Goal: Task Accomplishment & Management: Manage account settings

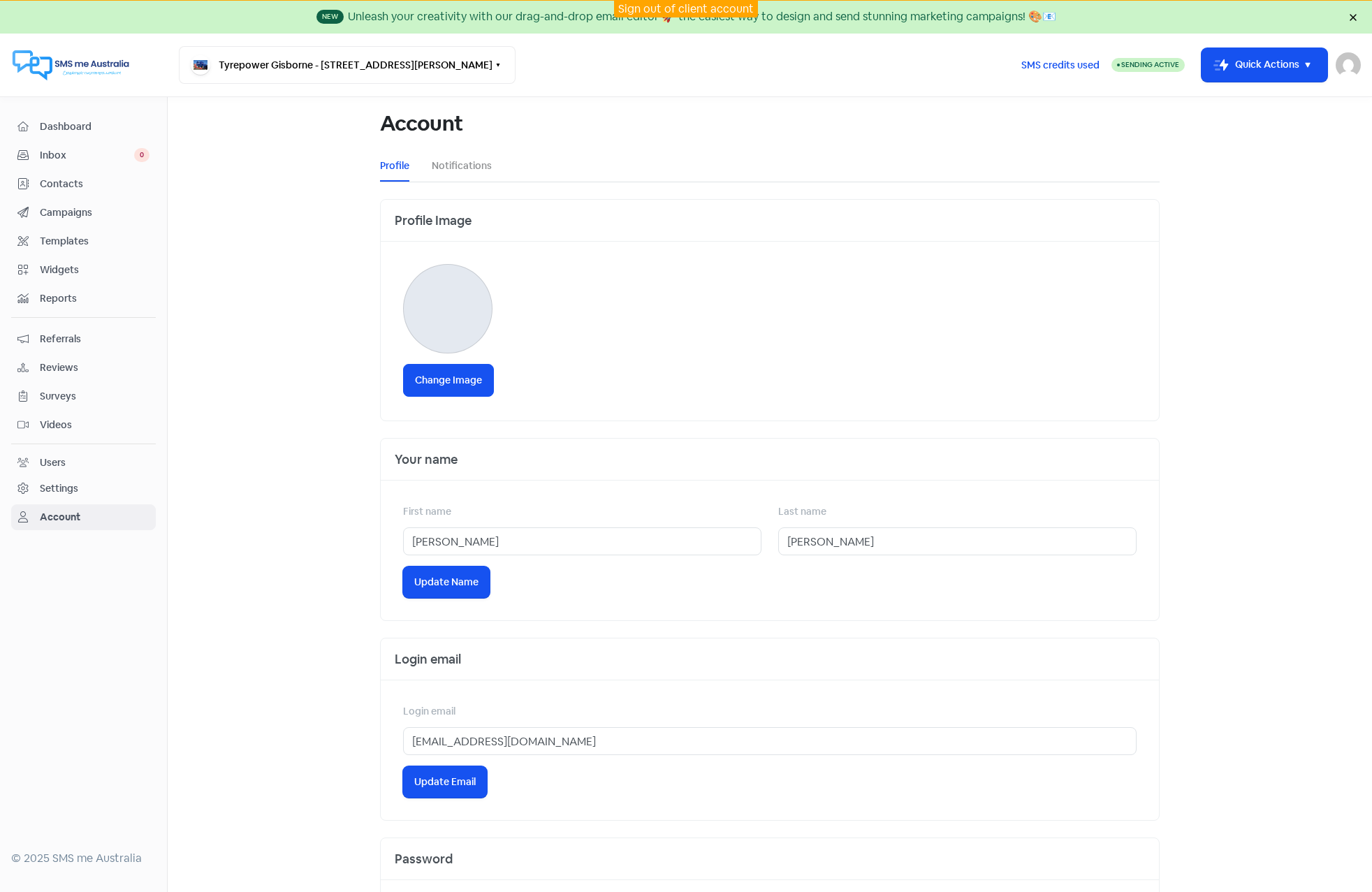
click at [1347, 71] on img at bounding box center [1348, 65] width 25 height 25
click at [1254, 159] on link "Sign out" at bounding box center [1271, 161] width 176 height 22
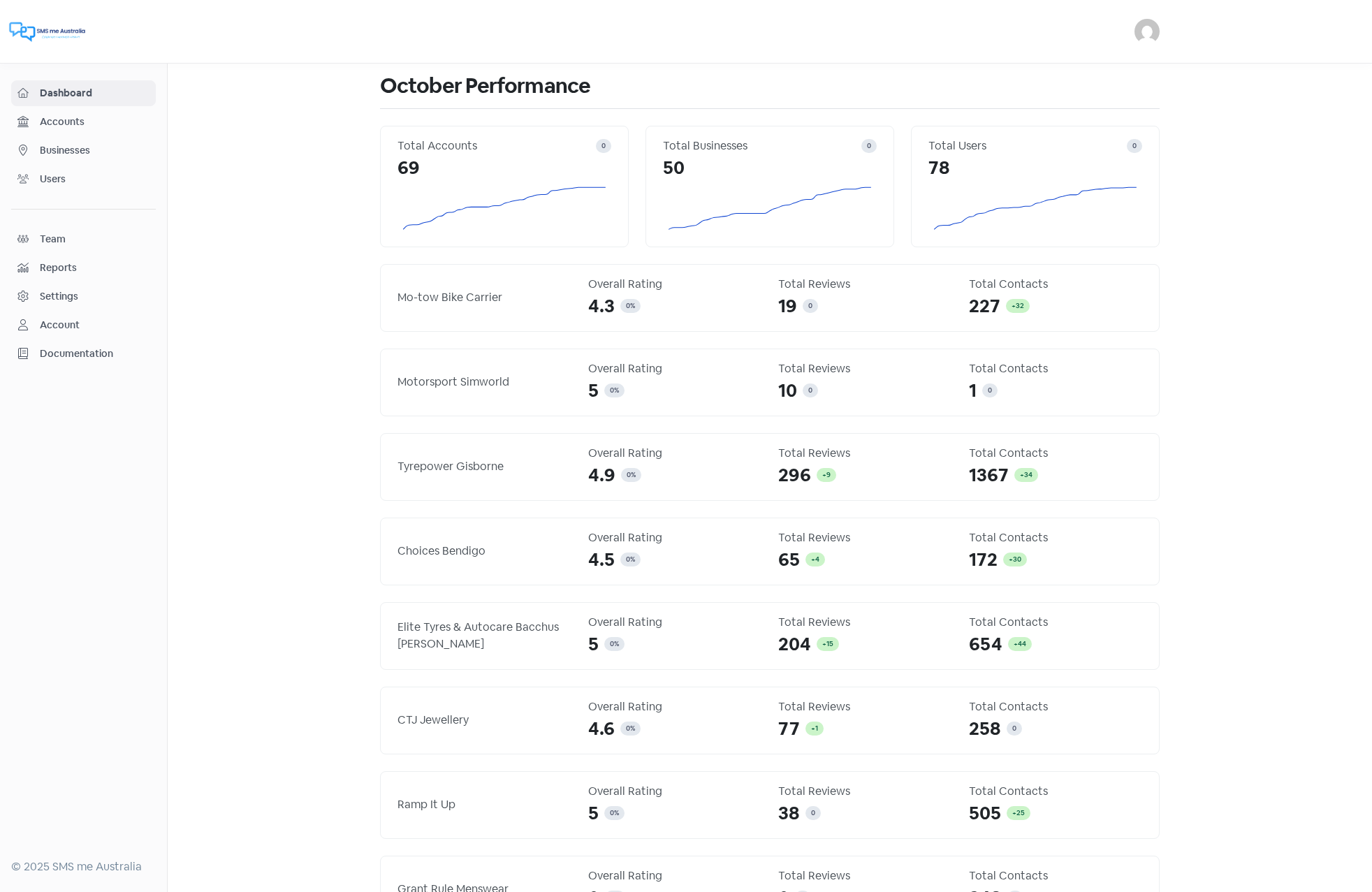
click at [1142, 37] on img at bounding box center [1147, 31] width 25 height 25
click at [1039, 127] on link "Sign out" at bounding box center [1036, 128] width 244 height 22
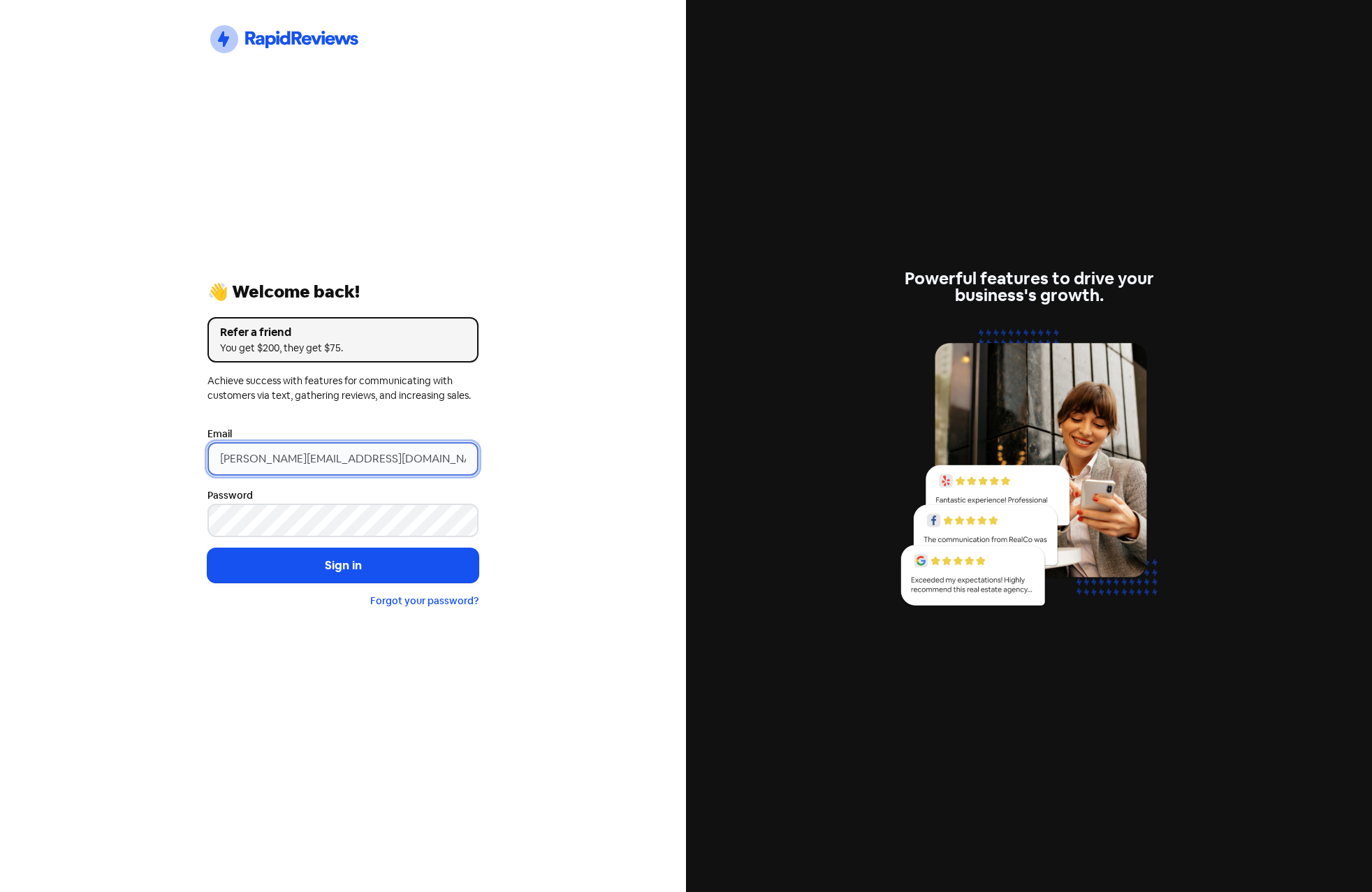
drag, startPoint x: 449, startPoint y: 460, endPoint x: 84, endPoint y: 438, distance: 365.7
click at [87, 439] on div "Icon For Thunder-circle 👋 Welcome back! Refer a friend You get $200, they get $…" at bounding box center [343, 446] width 686 height 892
paste input "support@rpwl.co.nz"
type input "[EMAIL_ADDRESS][DOMAIN_NAME]"
click at [114, 451] on div "Icon For Thunder-circle 👋 Welcome back! Refer a friend You get $200, they get $…" at bounding box center [343, 446] width 686 height 892
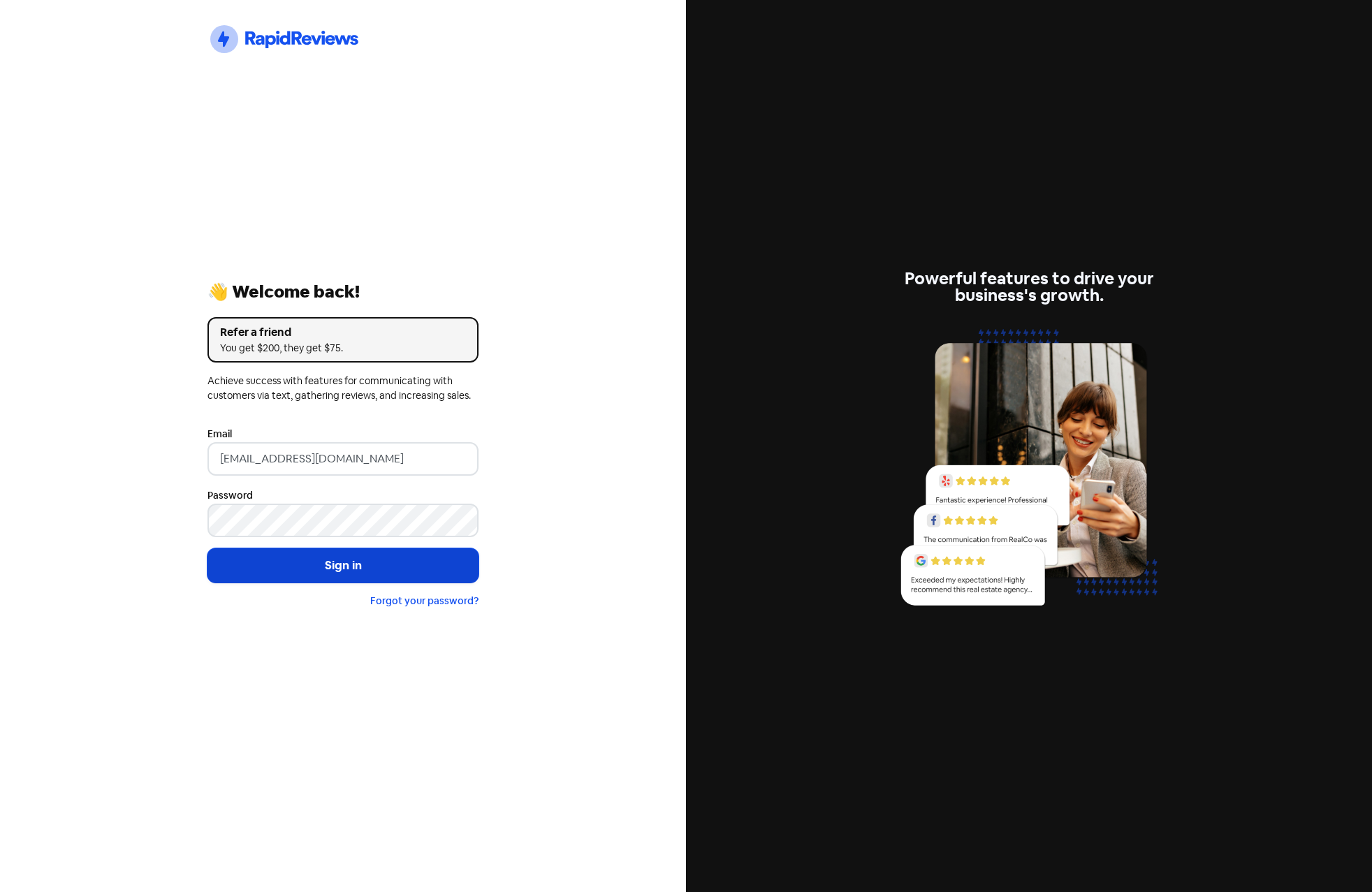
click at [336, 566] on button "Sign in" at bounding box center [343, 566] width 271 height 35
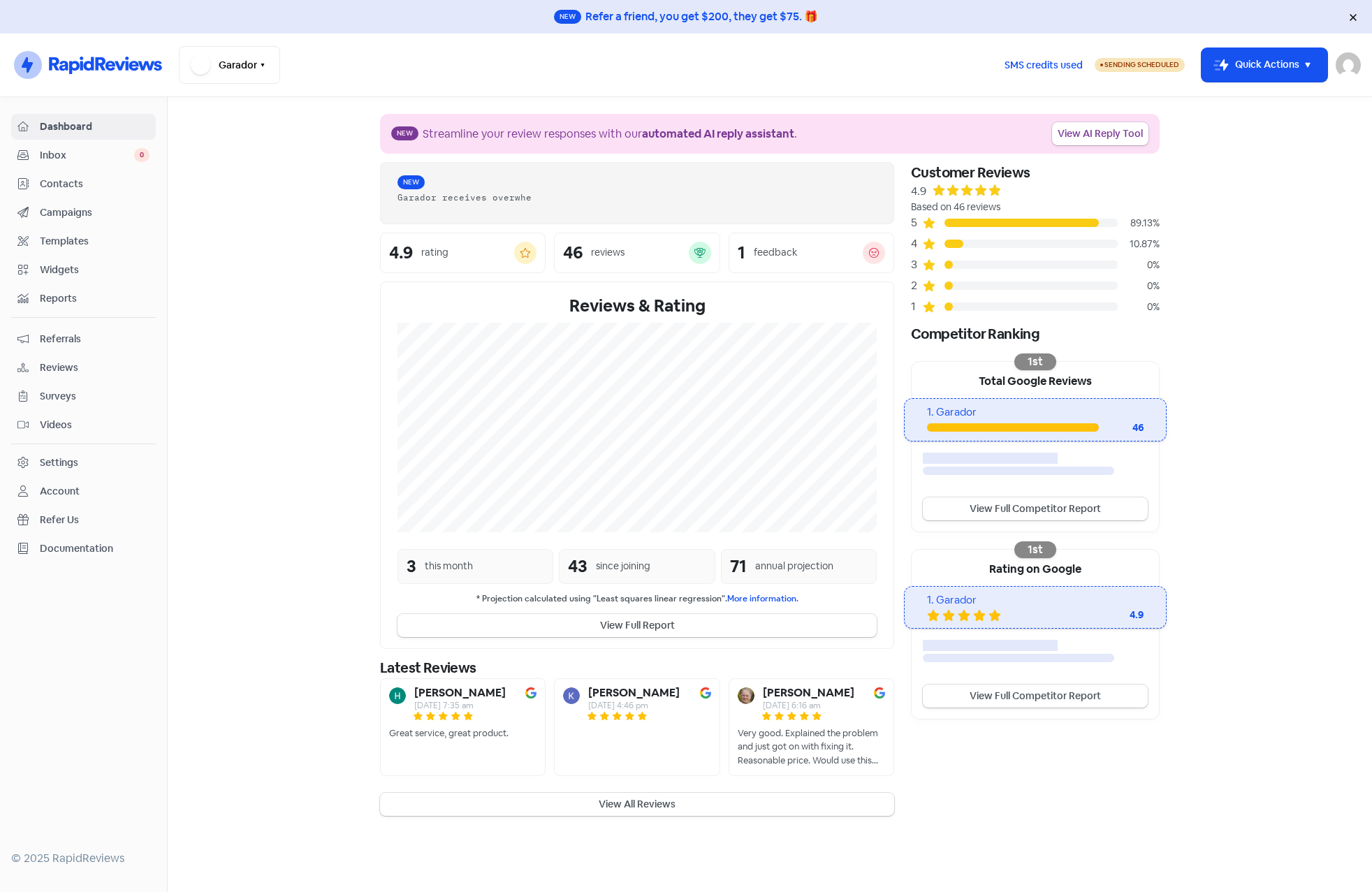
click at [58, 172] on link "Contacts" at bounding box center [83, 184] width 145 height 26
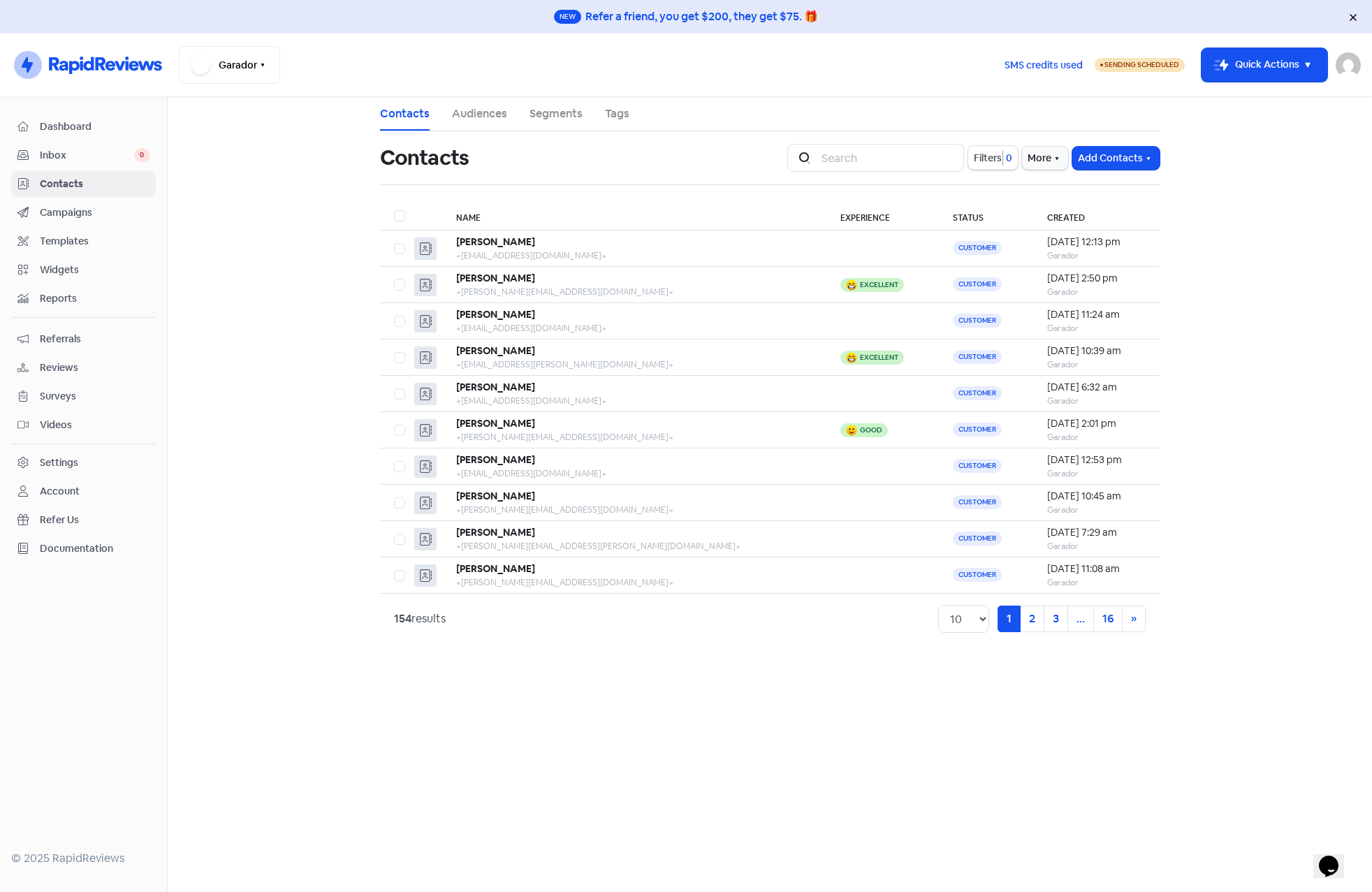
click at [62, 123] on span "Dashboard" at bounding box center [94, 127] width 109 height 15
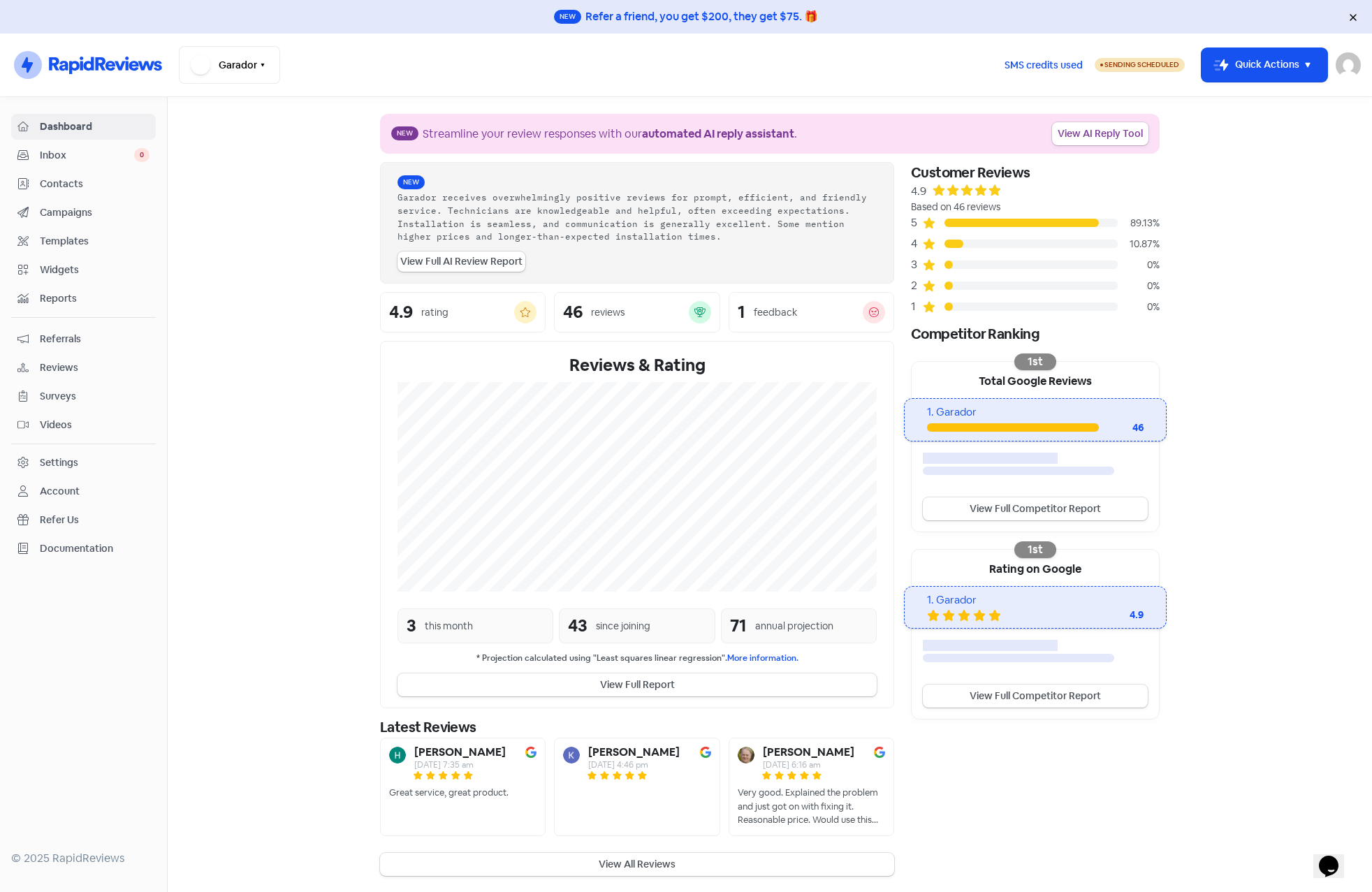
click at [60, 465] on div "Settings" at bounding box center [59, 463] width 38 height 15
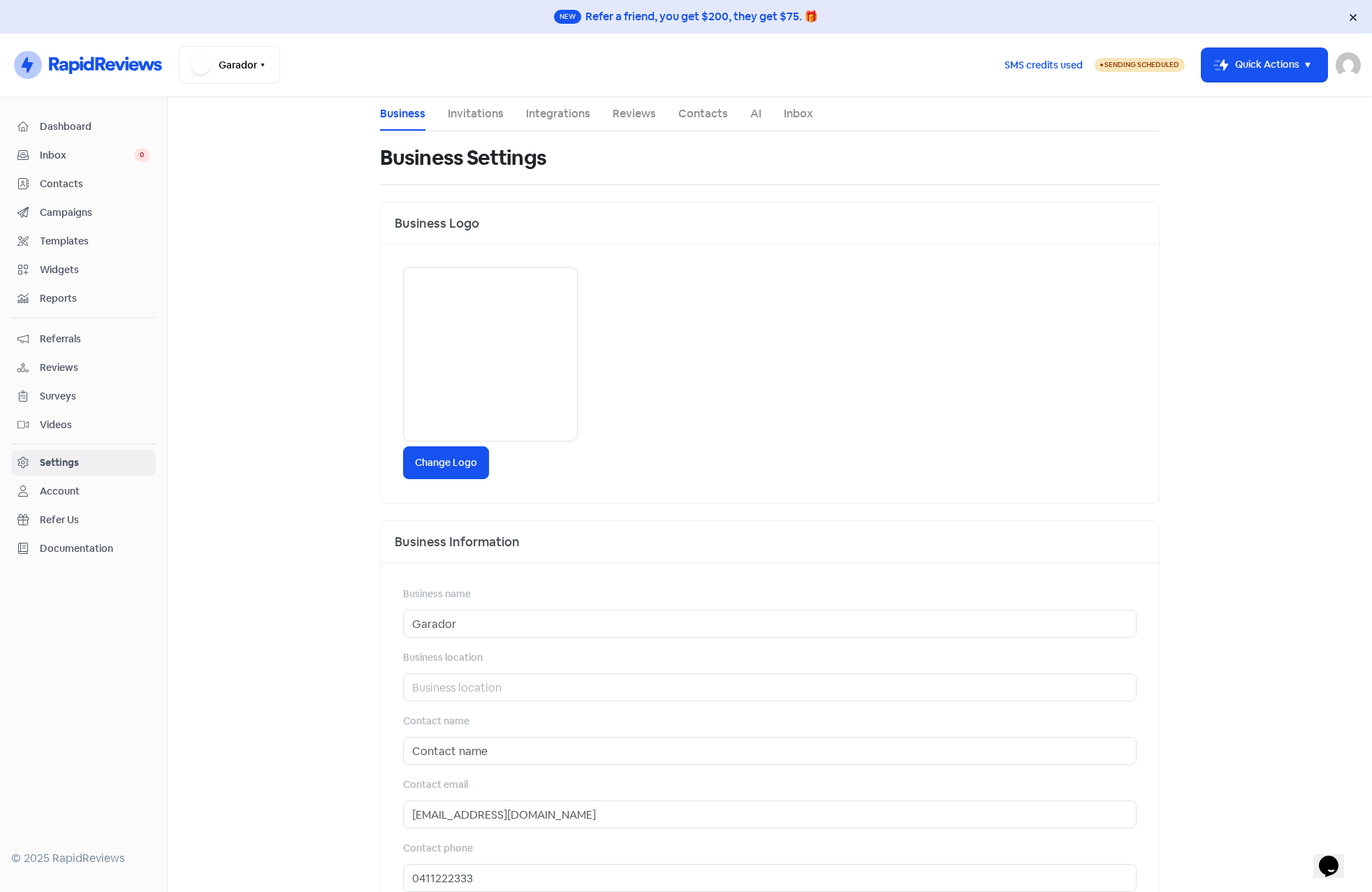
click at [574, 774] on div "Business name Garador Business location Contact name Contact name Contact email…" at bounding box center [770, 841] width 778 height 555
click at [249, 66] on button "Garador" at bounding box center [229, 65] width 101 height 38
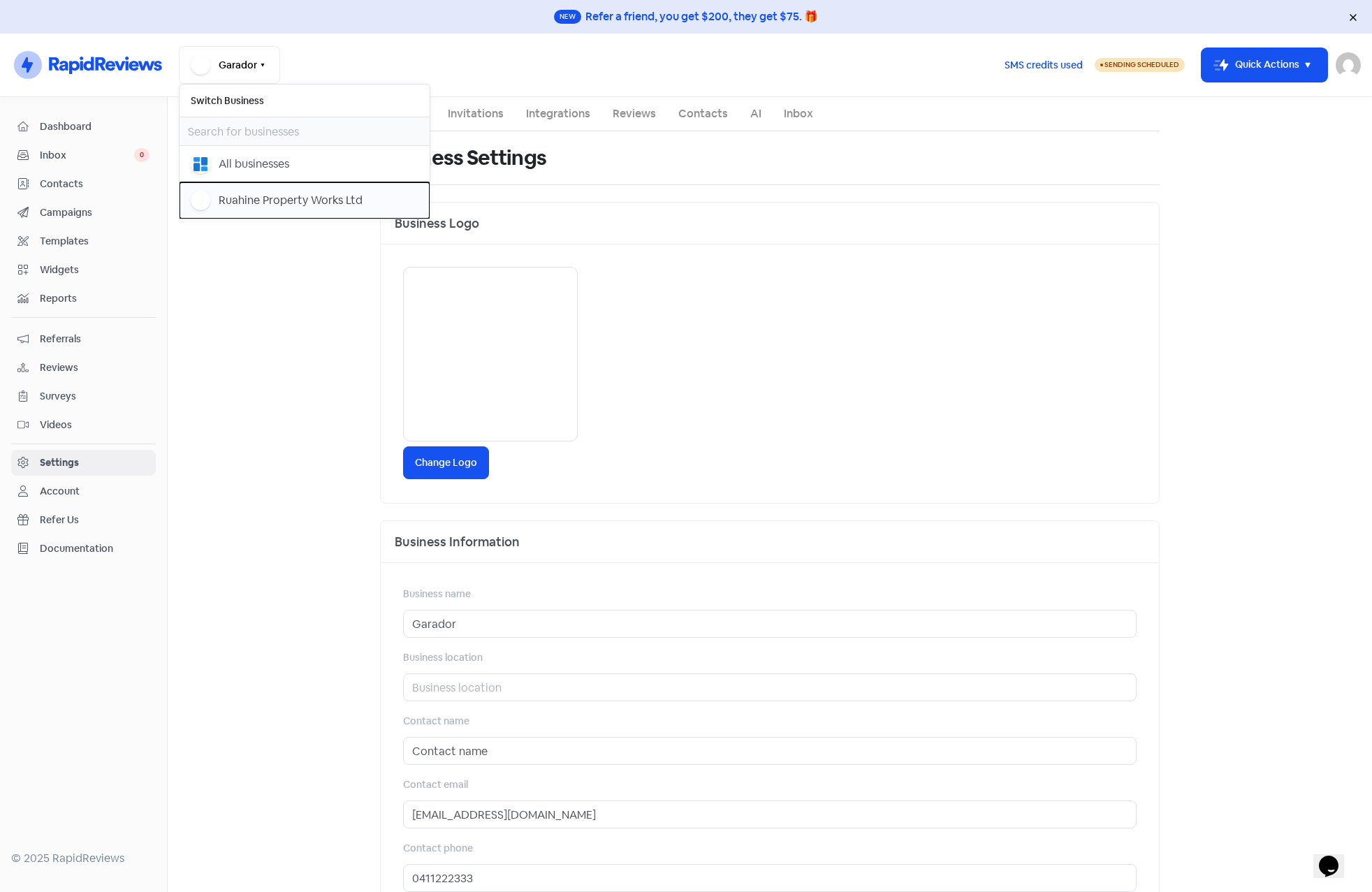
click at [253, 202] on div "Ruahine Property Works Ltd" at bounding box center [291, 200] width 144 height 17
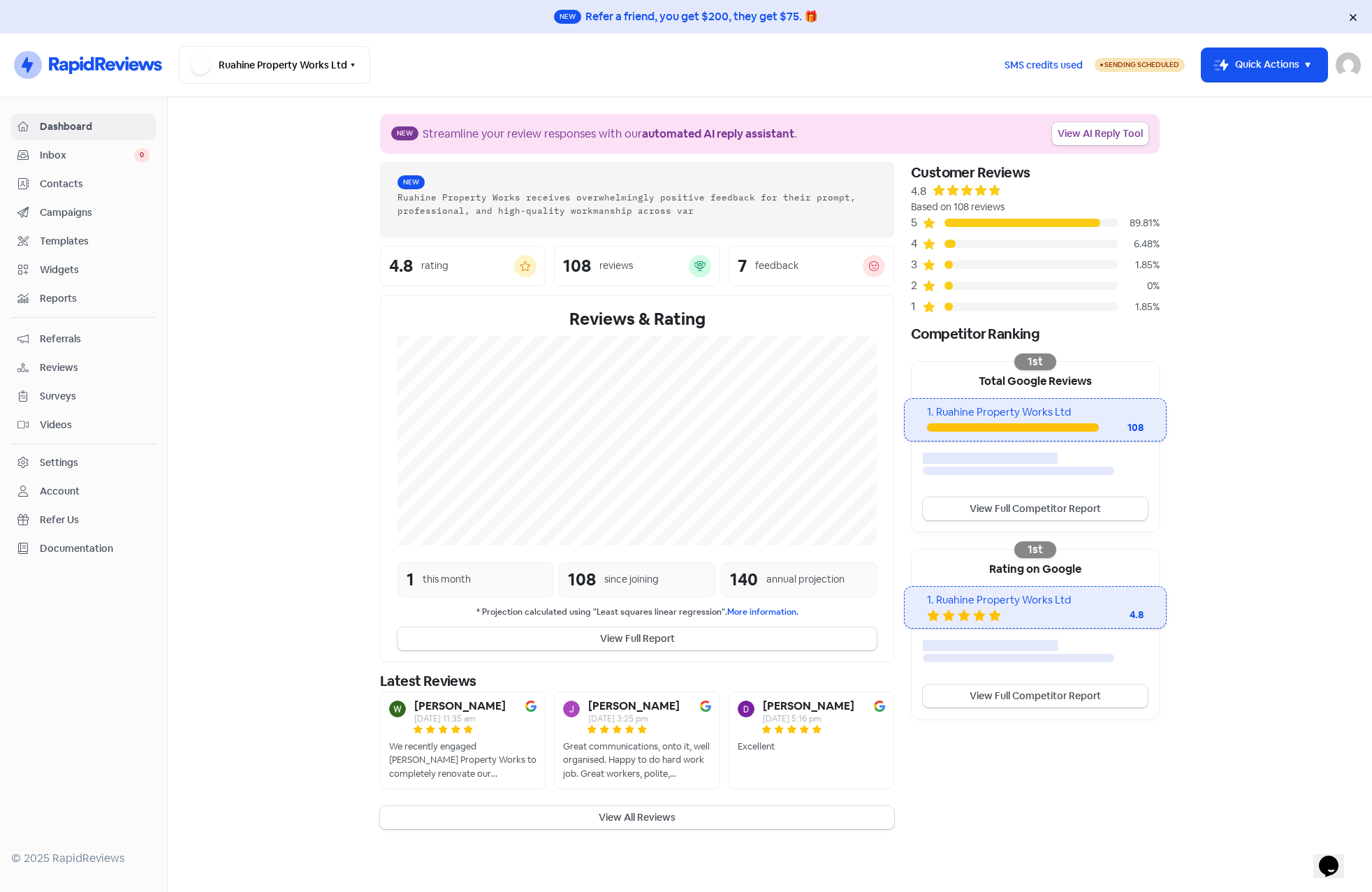
click at [60, 181] on span "Contacts" at bounding box center [94, 184] width 109 height 15
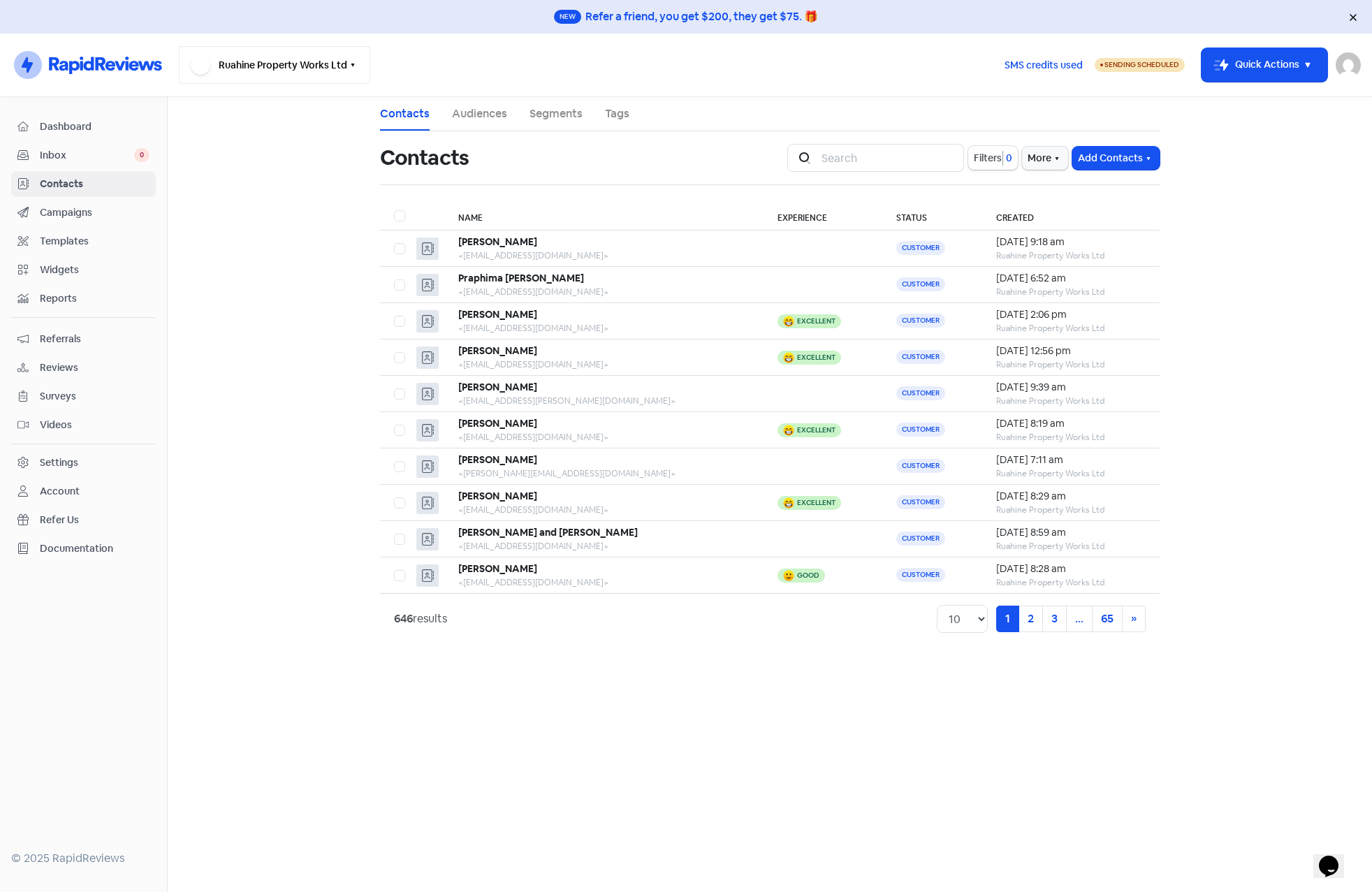
click at [292, 65] on button "Ruahine Property Works Ltd" at bounding box center [274, 65] width 191 height 38
click at [260, 374] on main "Contacts Audiences Segments Tags Contacts Icon For Search Filters 0 More Add Co…" at bounding box center [769, 494] width 1204 height 795
click at [57, 465] on div "Settings" at bounding box center [59, 463] width 38 height 15
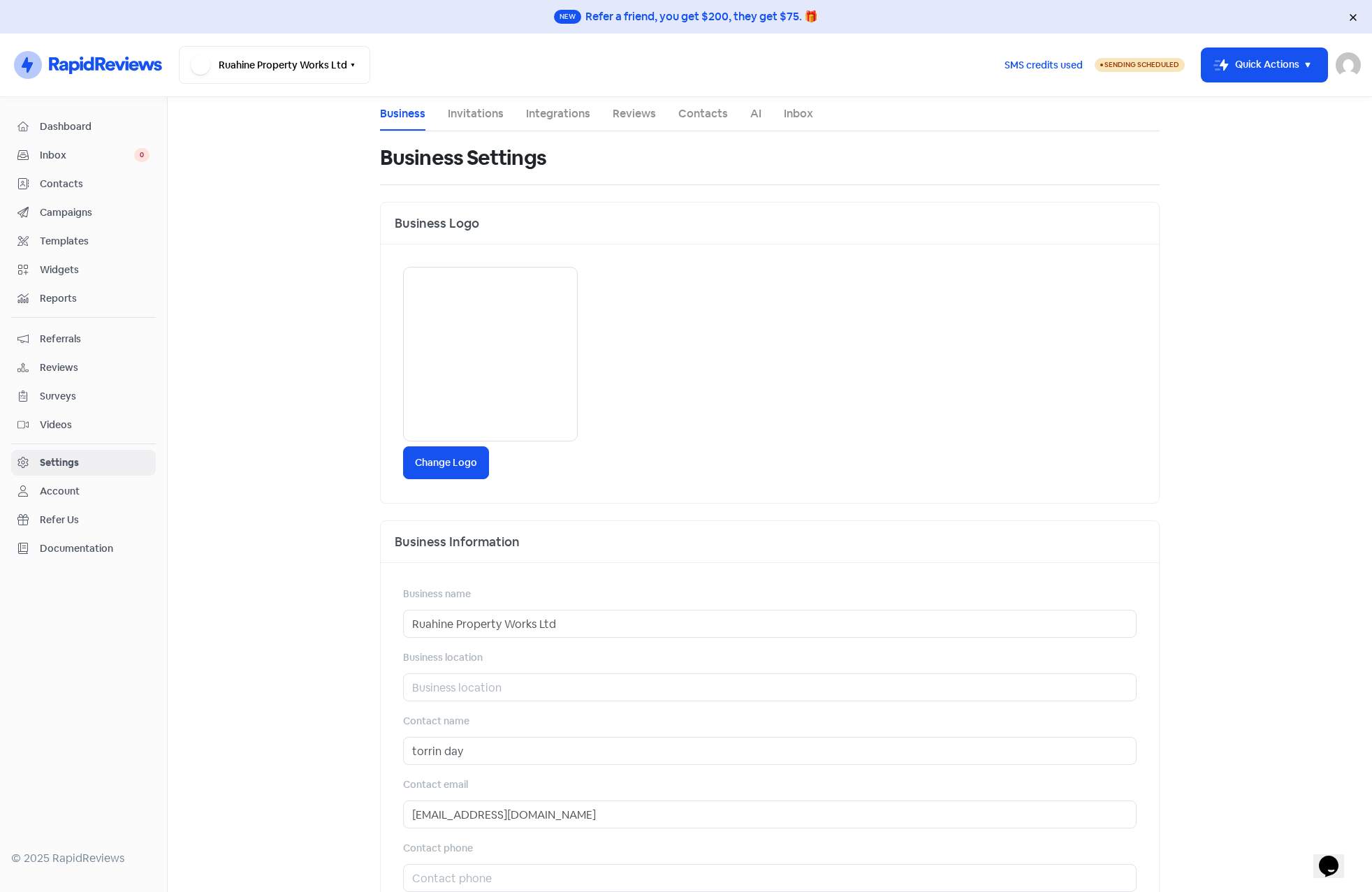
click at [485, 354] on div at bounding box center [490, 354] width 175 height 175
click at [481, 373] on div at bounding box center [490, 354] width 175 height 175
drag, startPoint x: 455, startPoint y: 342, endPoint x: 445, endPoint y: 321, distance: 23.3
click at [445, 321] on div at bounding box center [490, 354] width 175 height 175
click at [49, 364] on span "Reviews" at bounding box center [94, 368] width 109 height 15
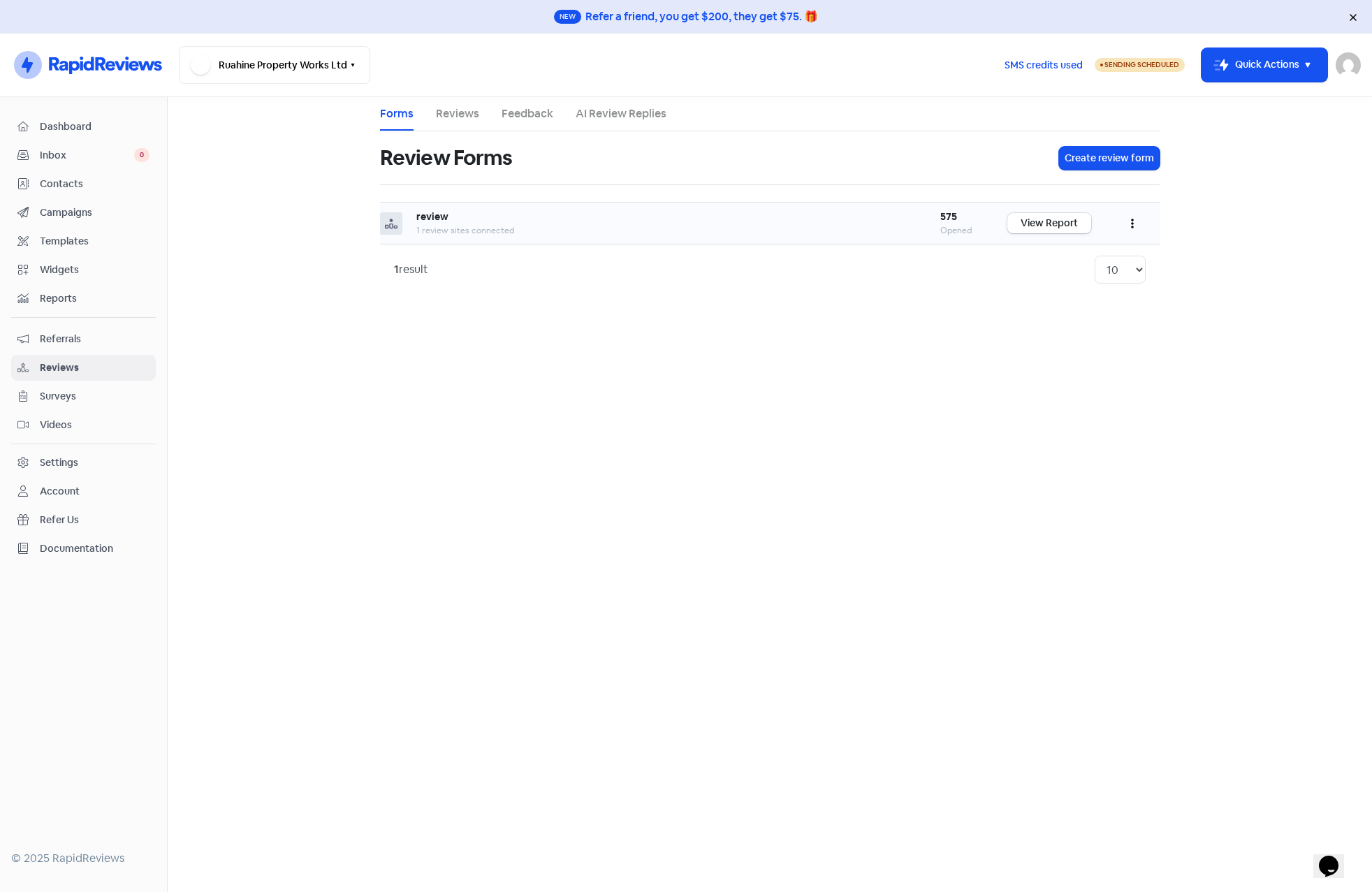
click at [1133, 219] on icon "button" at bounding box center [1132, 224] width 2 height 10
click at [1057, 284] on link "Edit" at bounding box center [1086, 287] width 118 height 28
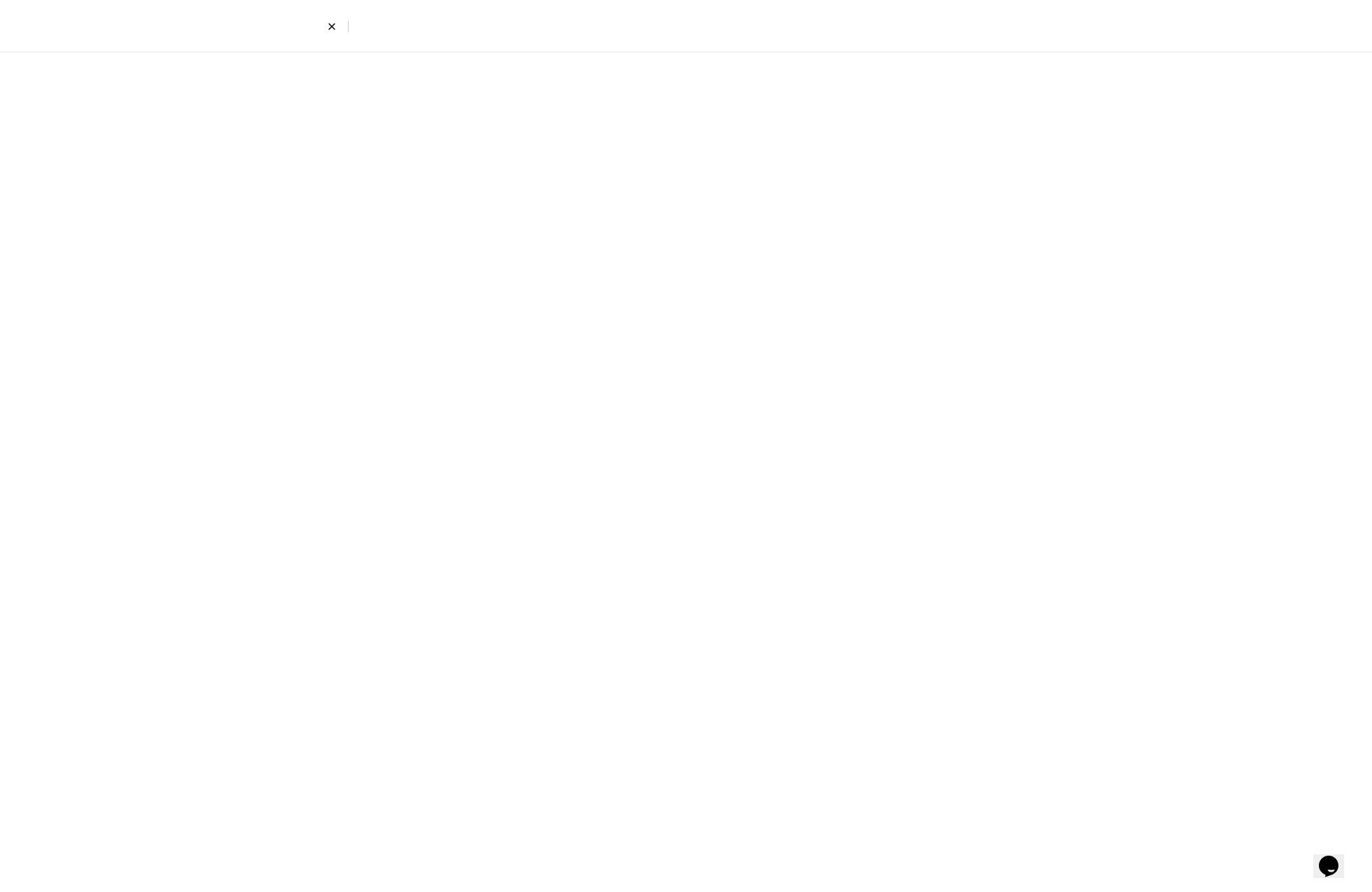
select select "8"
select select "4"
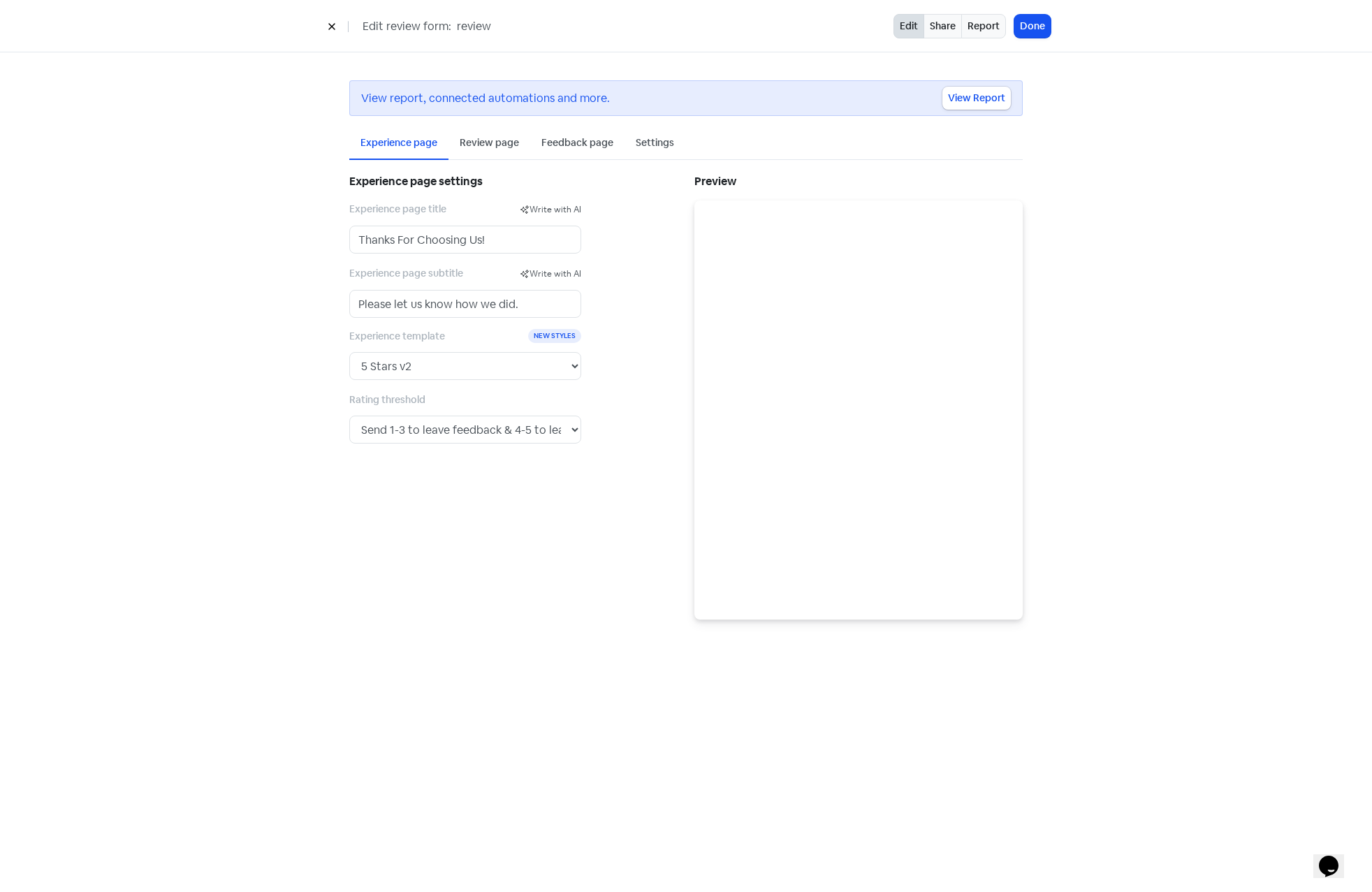
drag, startPoint x: 677, startPoint y: 331, endPoint x: 945, endPoint y: 66, distance: 376.9
click at [945, 67] on div "View report, connected automations and more. View Report Experience page Review…" at bounding box center [686, 350] width 729 height 595
click at [940, 29] on link "Share" at bounding box center [942, 27] width 38 height 25
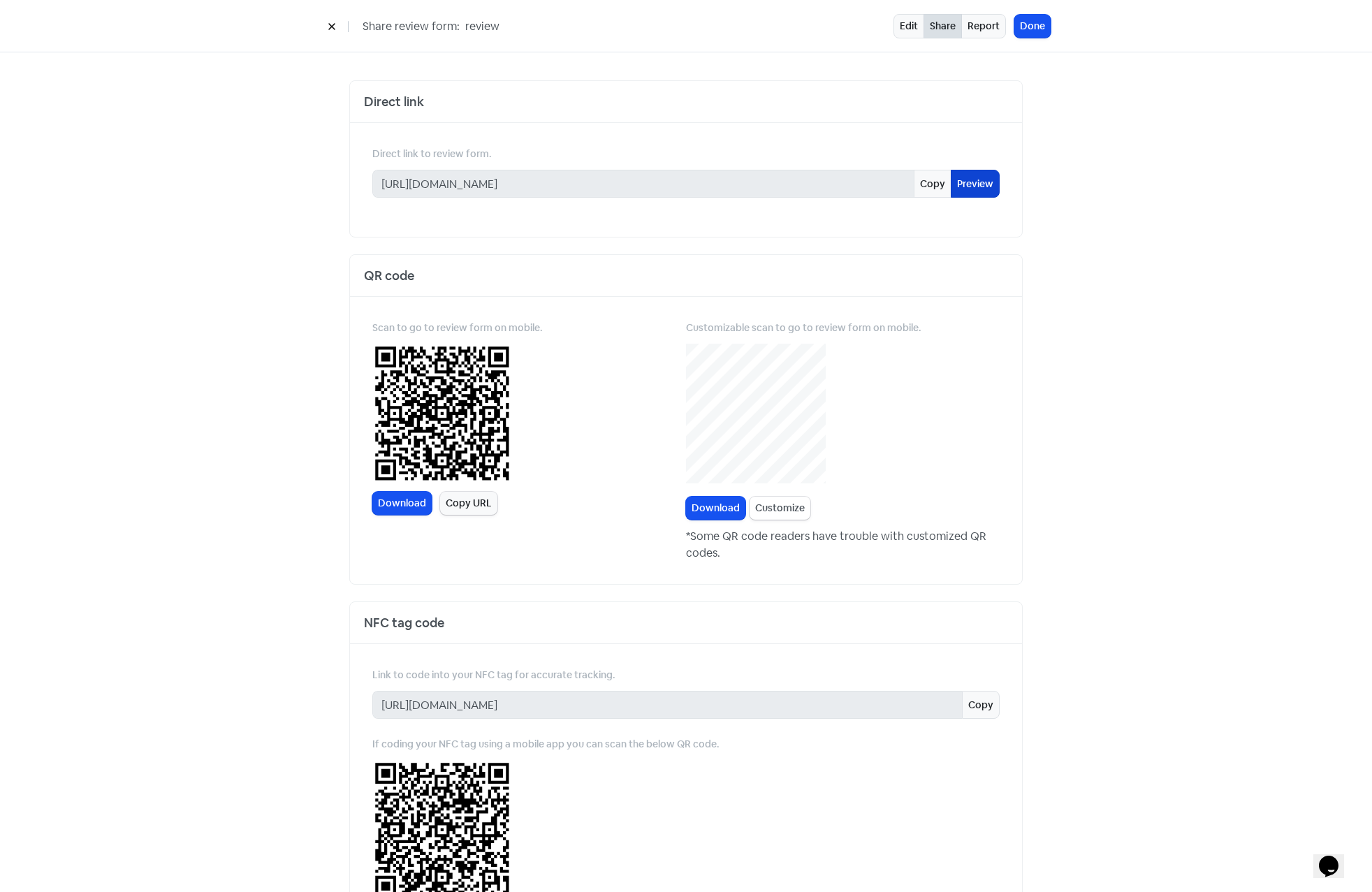
click at [966, 182] on link "Preview" at bounding box center [975, 184] width 49 height 28
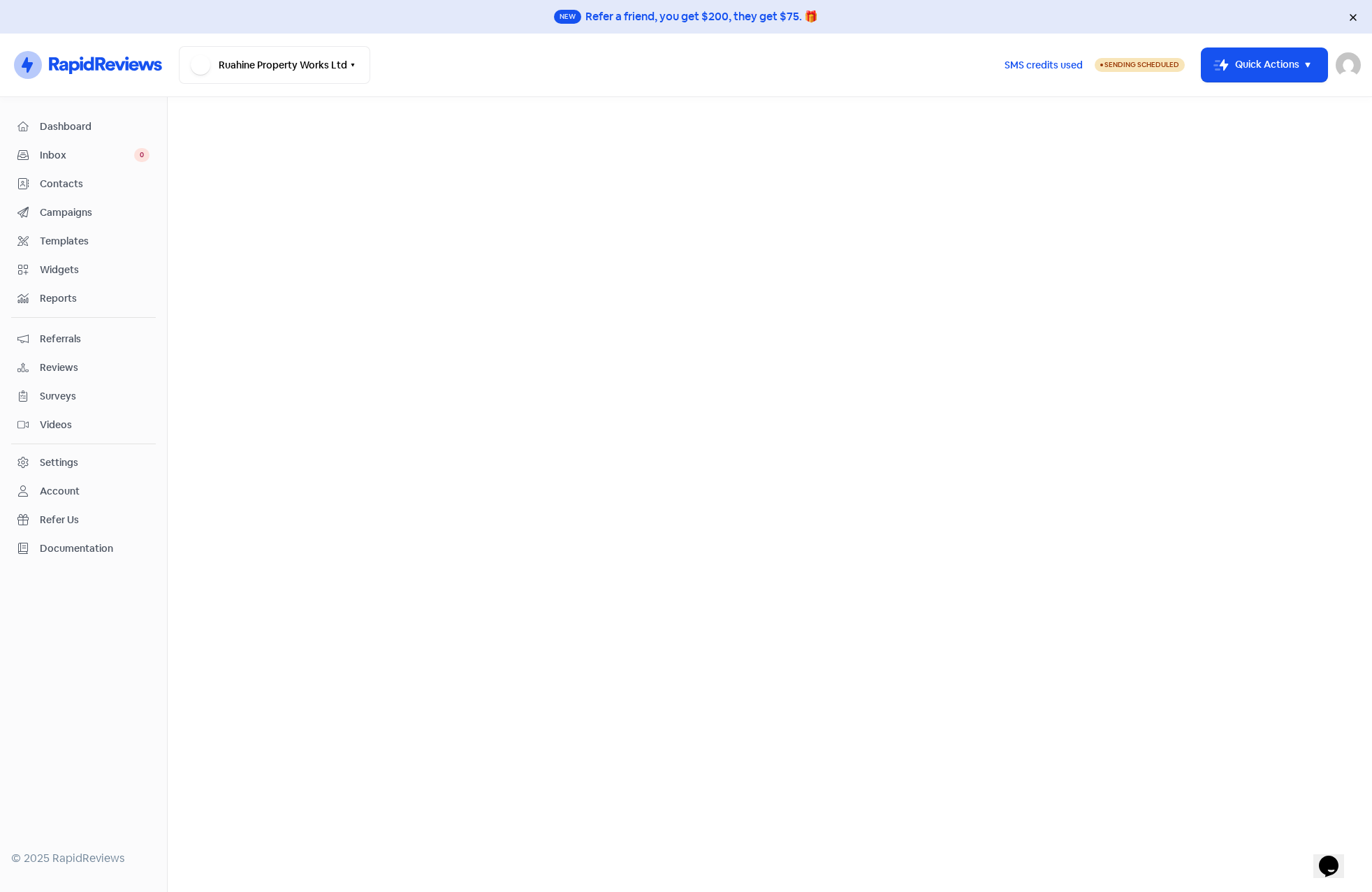
click at [649, 326] on main at bounding box center [769, 494] width 1204 height 795
click at [65, 465] on div "Settings" at bounding box center [59, 463] width 38 height 15
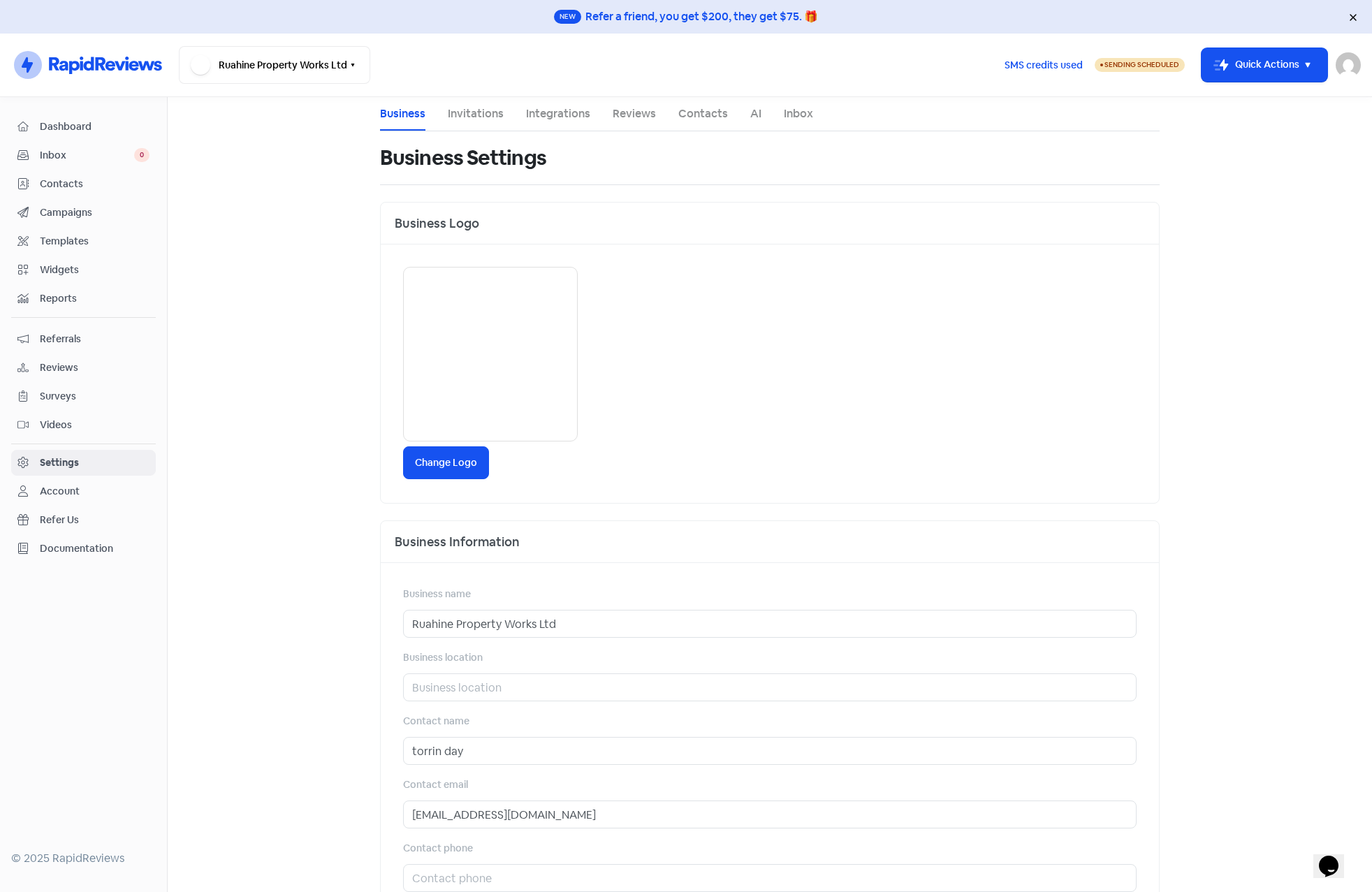
click at [623, 114] on link "Reviews" at bounding box center [634, 113] width 43 height 17
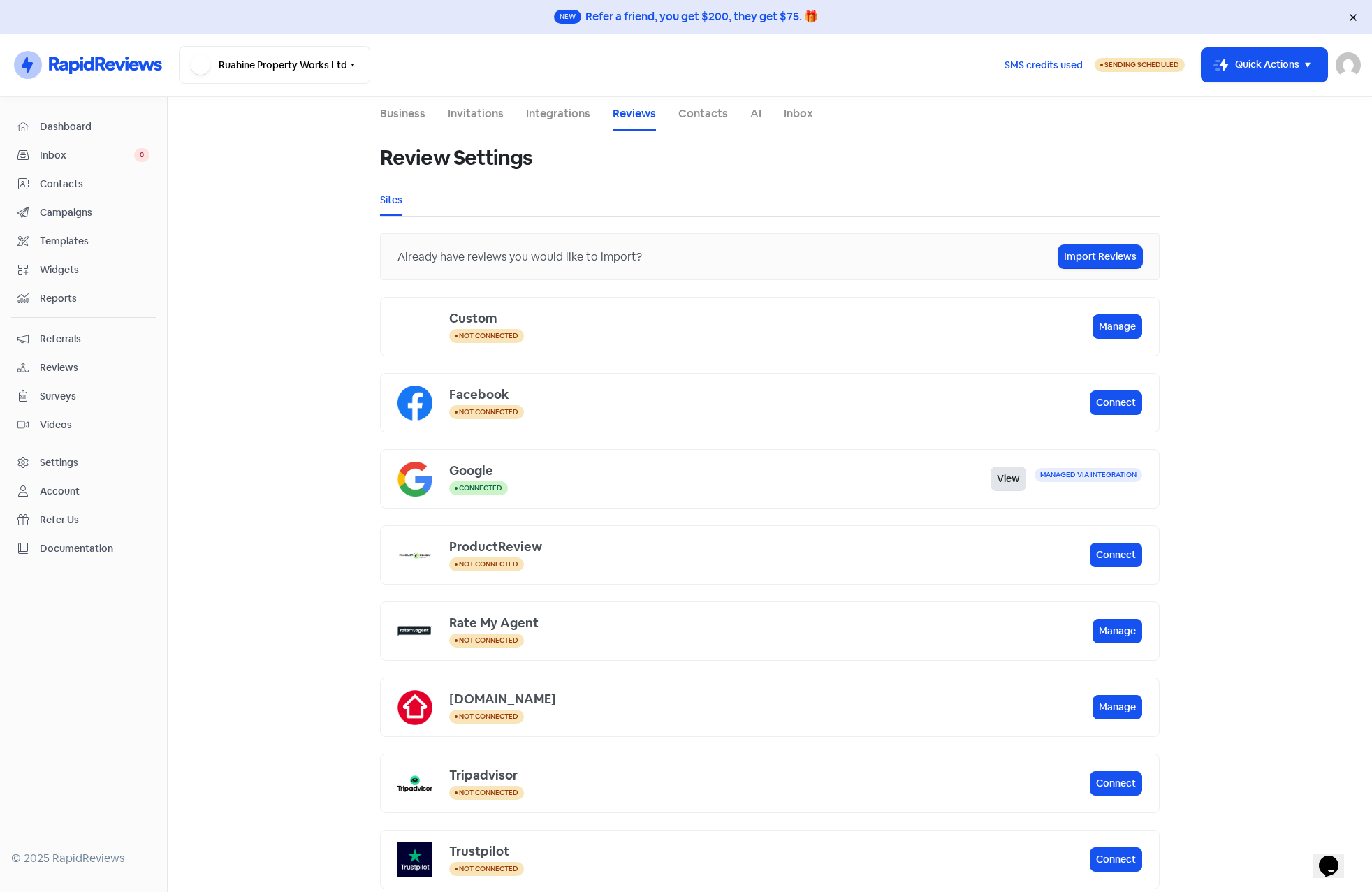
click at [990, 484] on link "View" at bounding box center [1008, 480] width 36 height 25
click at [64, 461] on div "Settings" at bounding box center [59, 463] width 38 height 15
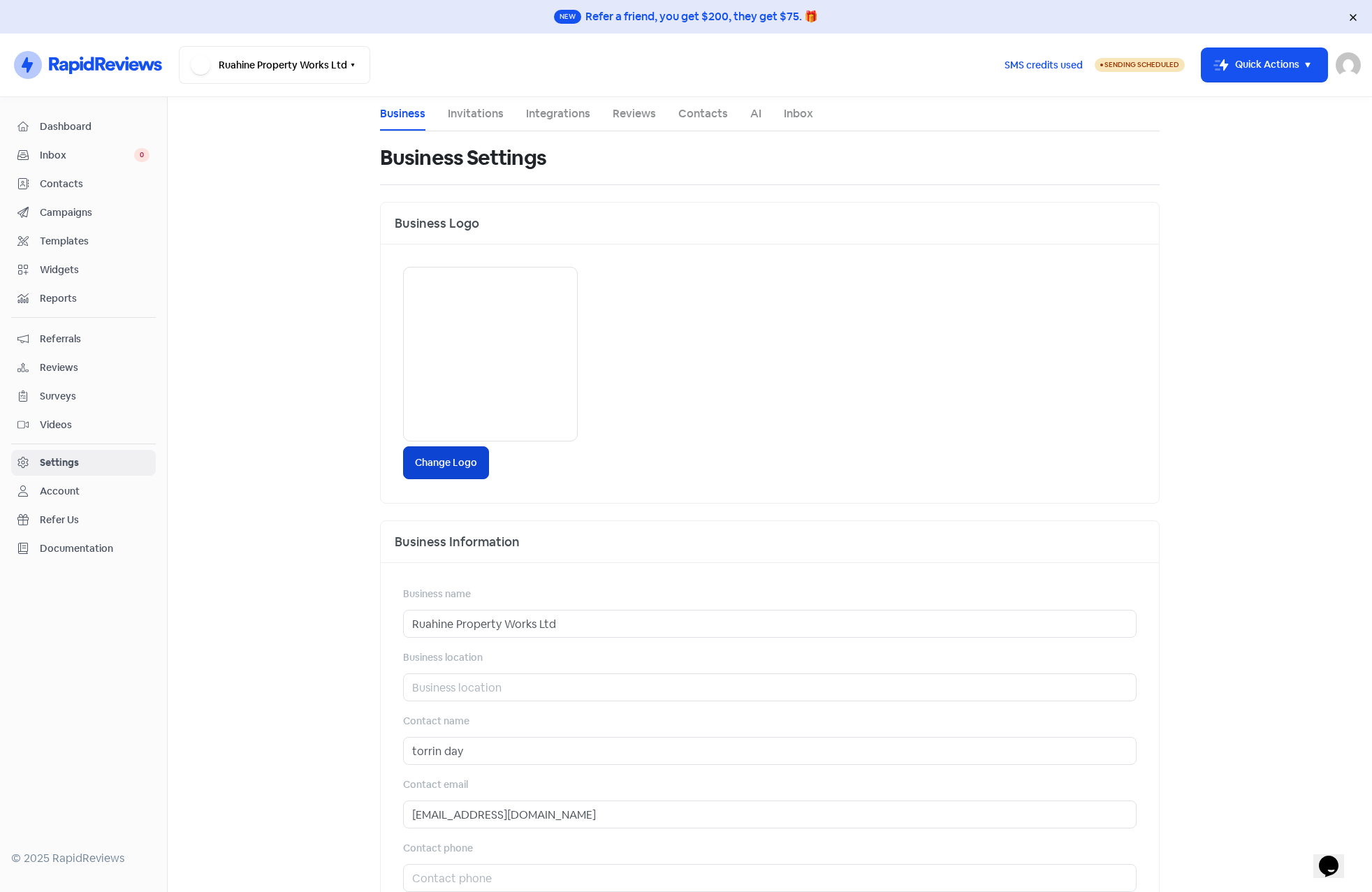
click at [428, 469] on label "Change Logo" at bounding box center [446, 463] width 86 height 33
click at [0, 0] on input "Change Logo" at bounding box center [0, 0] width 0 height 0
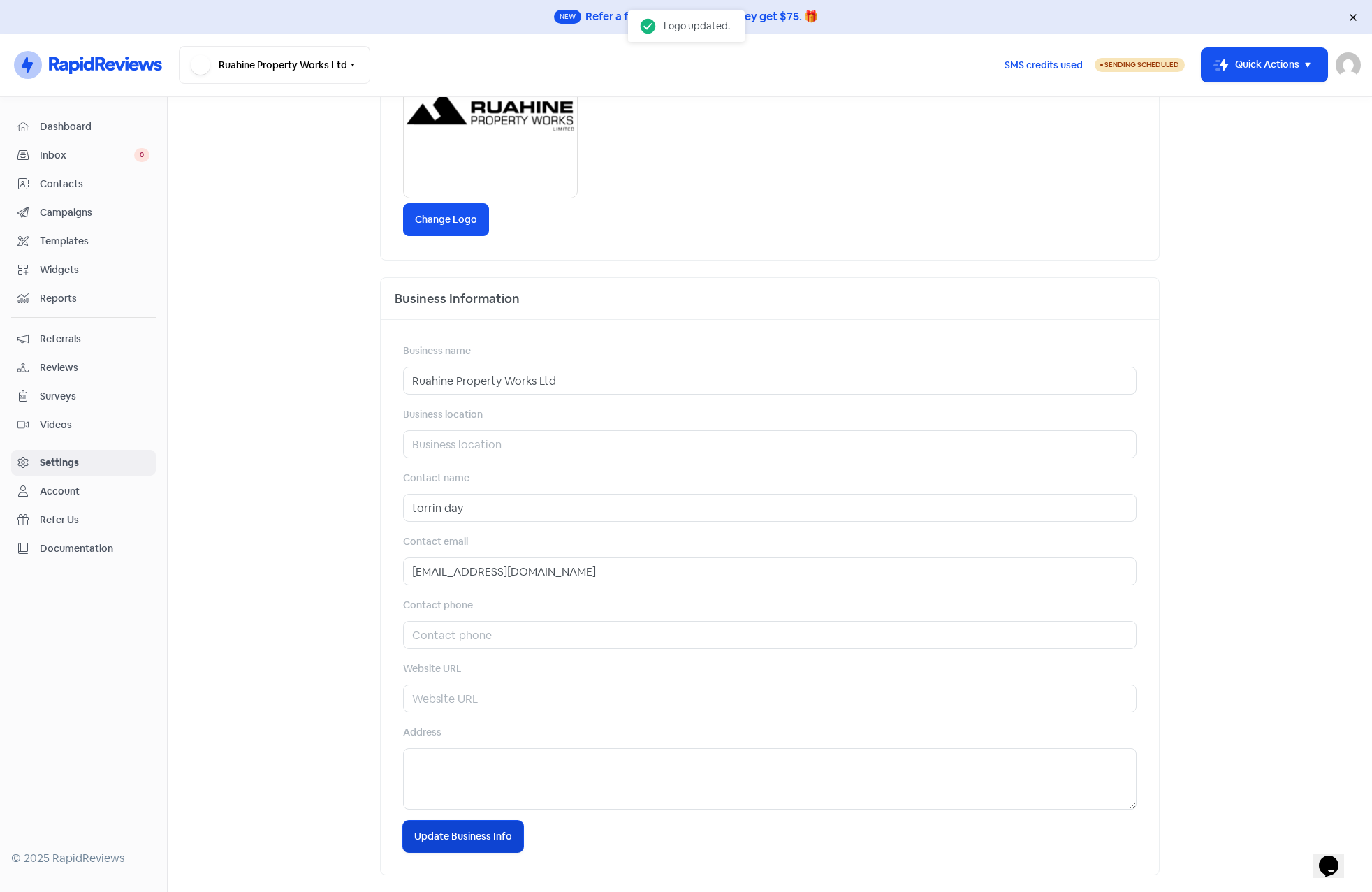
click at [484, 835] on span "Update Business Info" at bounding box center [463, 837] width 98 height 15
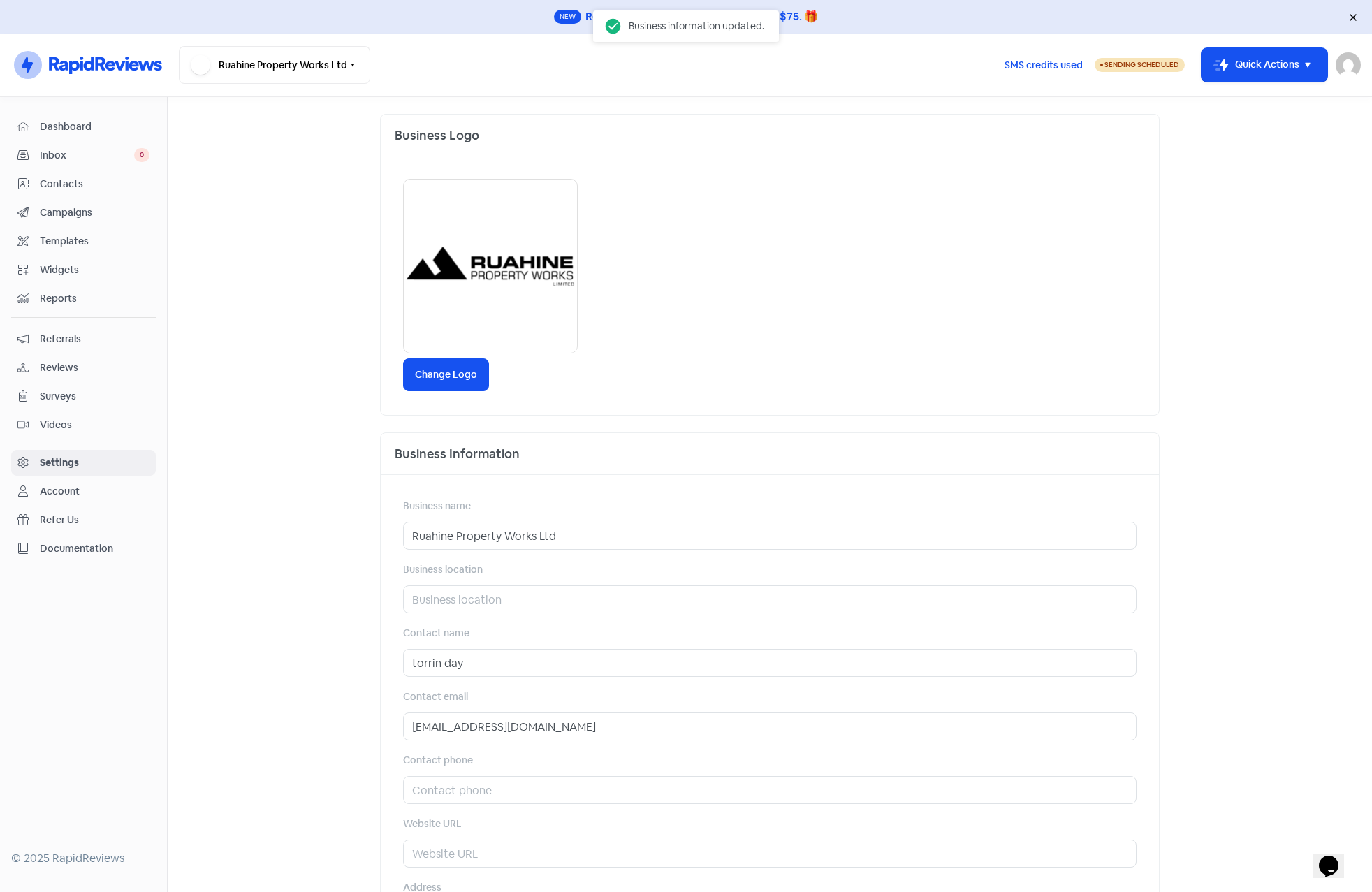
scroll to position [0, 0]
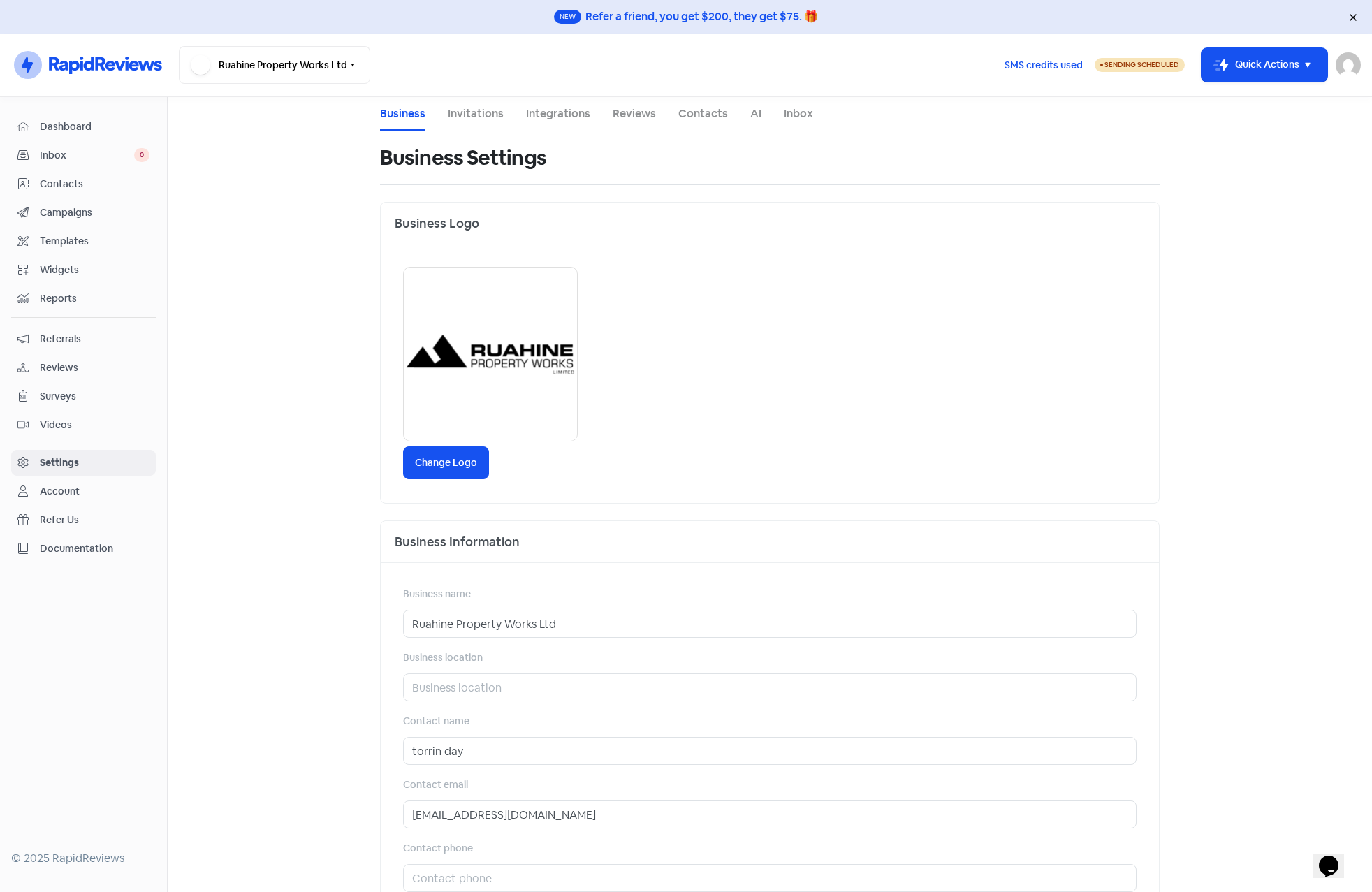
click at [52, 459] on div "Settings" at bounding box center [59, 463] width 39 height 15
click at [60, 369] on span "Reviews" at bounding box center [94, 368] width 109 height 15
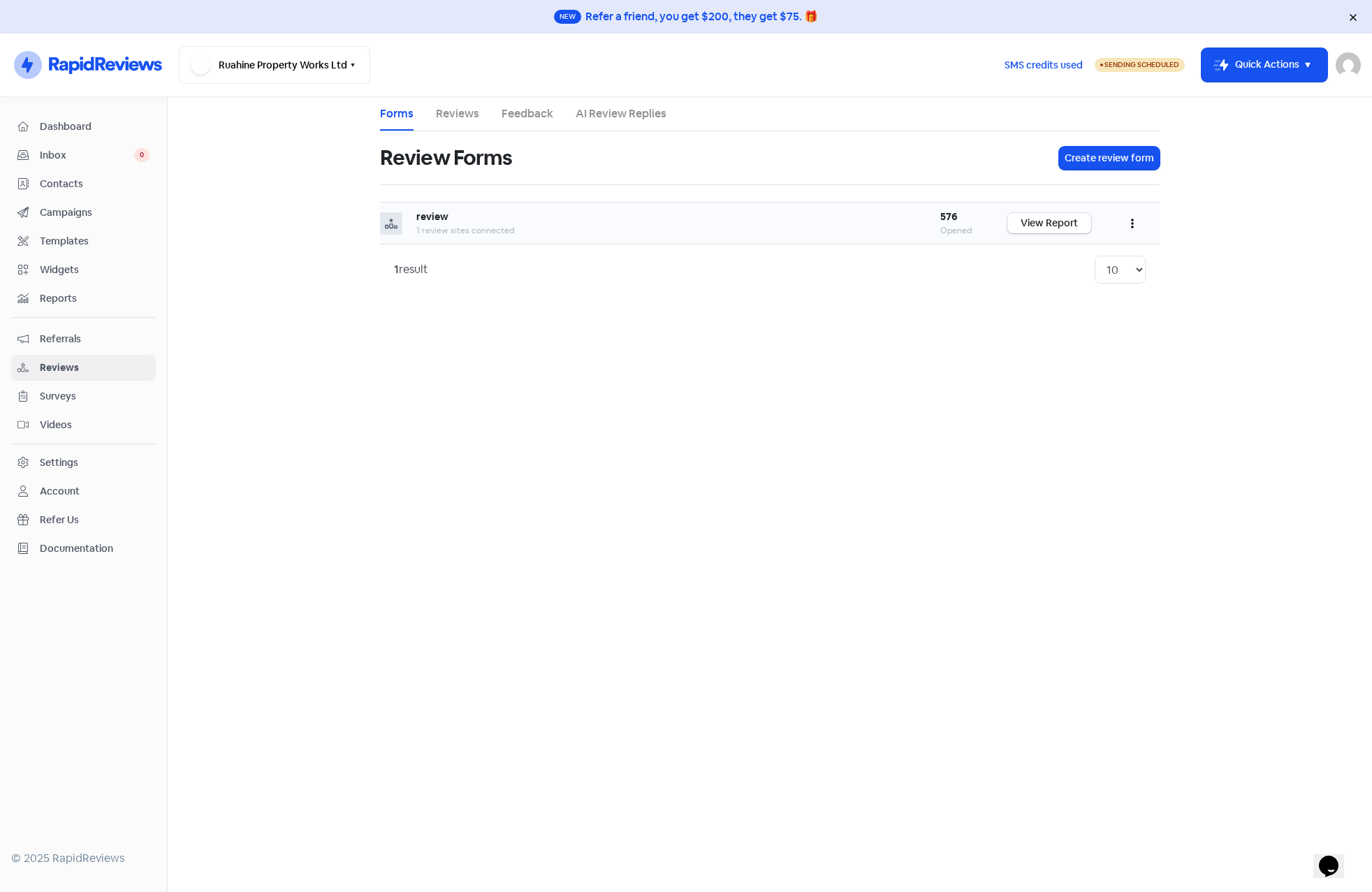
click at [1135, 220] on button "button" at bounding box center [1133, 224] width 26 height 33
click at [1063, 282] on link "Edit" at bounding box center [1086, 287] width 118 height 28
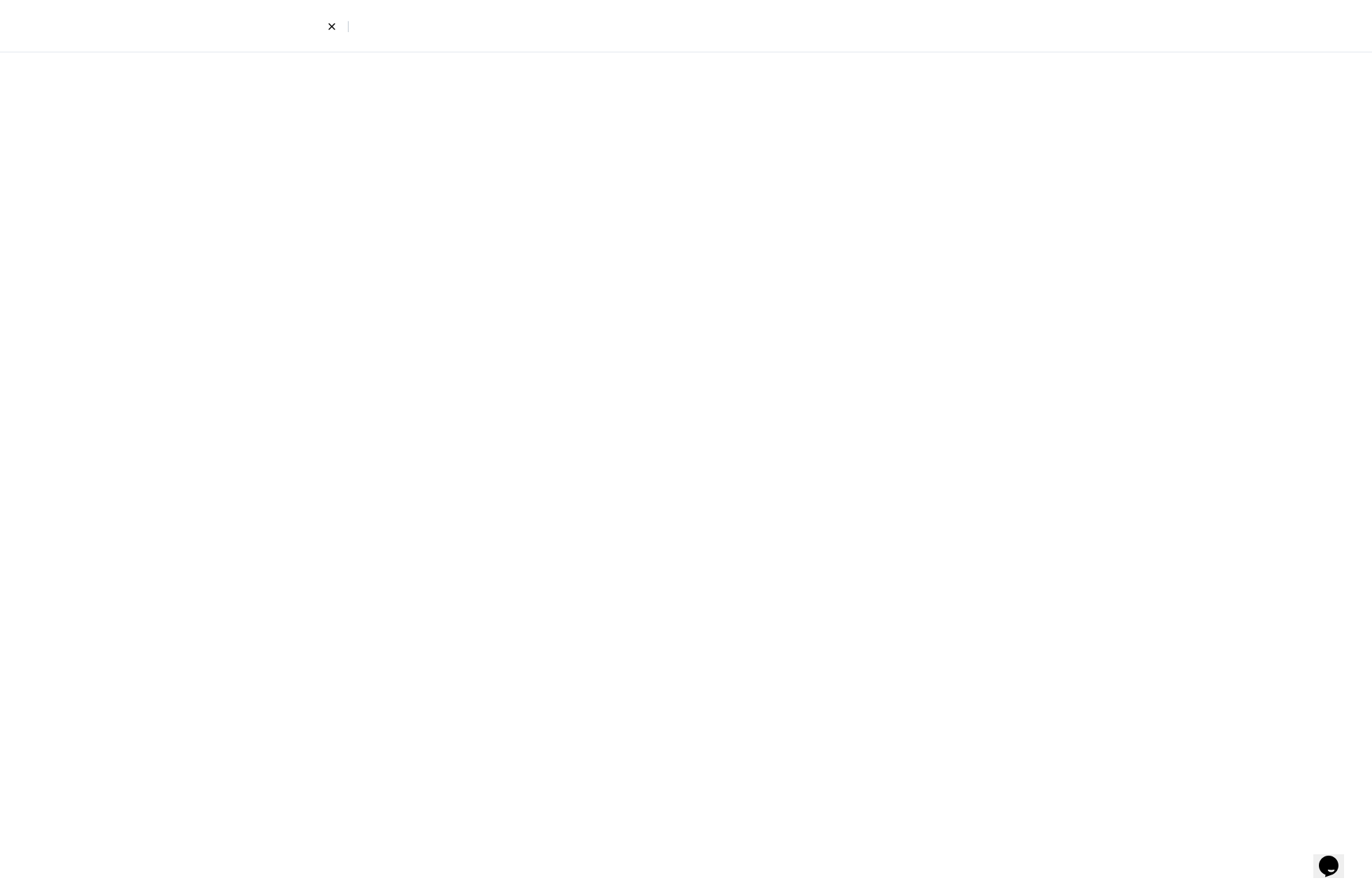
select select "8"
select select "4"
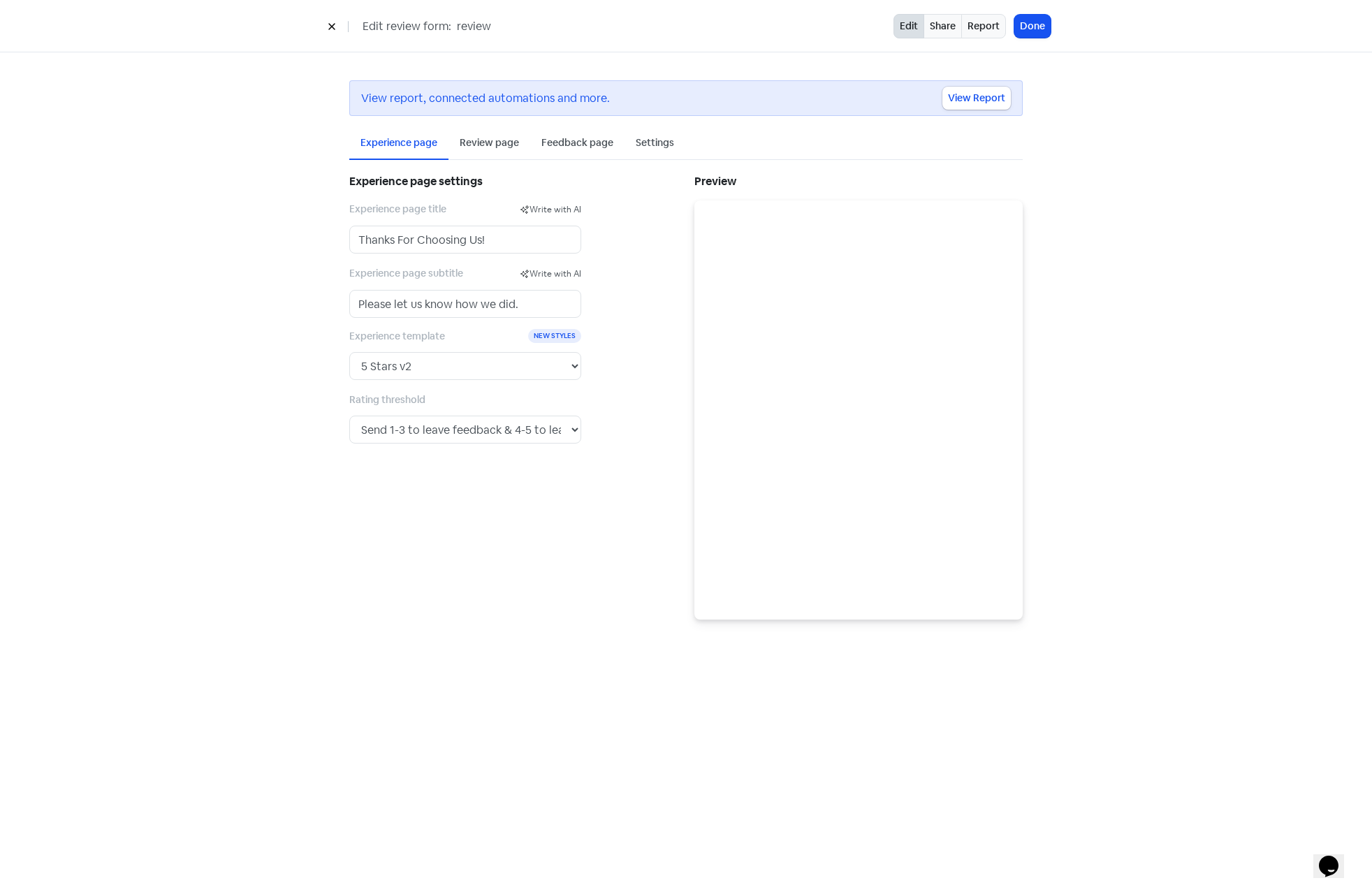
click at [93, 47] on div "Edit review form: review Edit Share Report Done" at bounding box center [686, 26] width 1372 height 52
click at [532, 569] on div "Experience page settings Experience page title Write with AI Thanks For Choosin…" at bounding box center [513, 396] width 345 height 449
click at [334, 26] on icon at bounding box center [332, 27] width 8 height 8
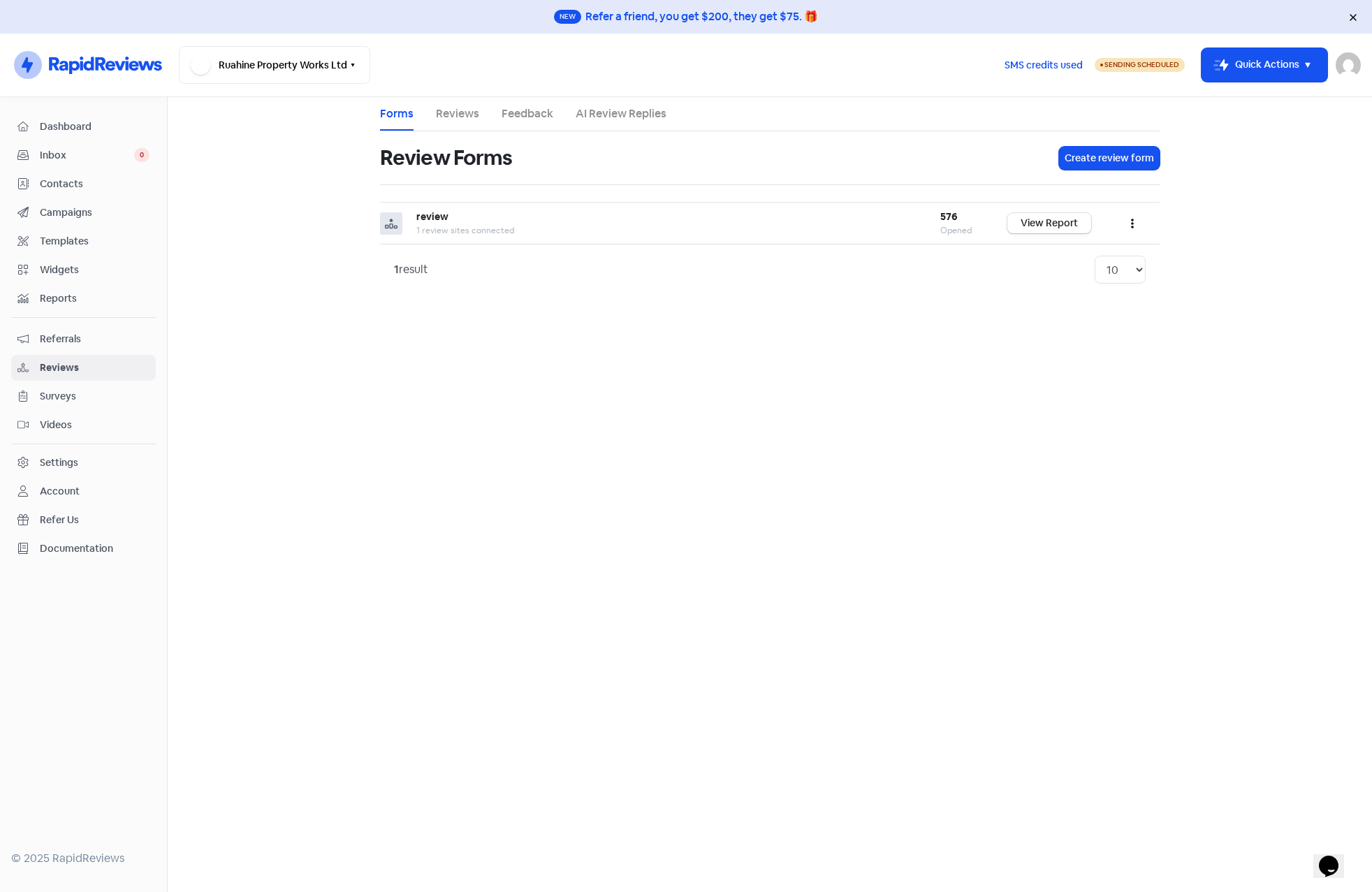
click at [64, 468] on div "Settings" at bounding box center [59, 463] width 38 height 15
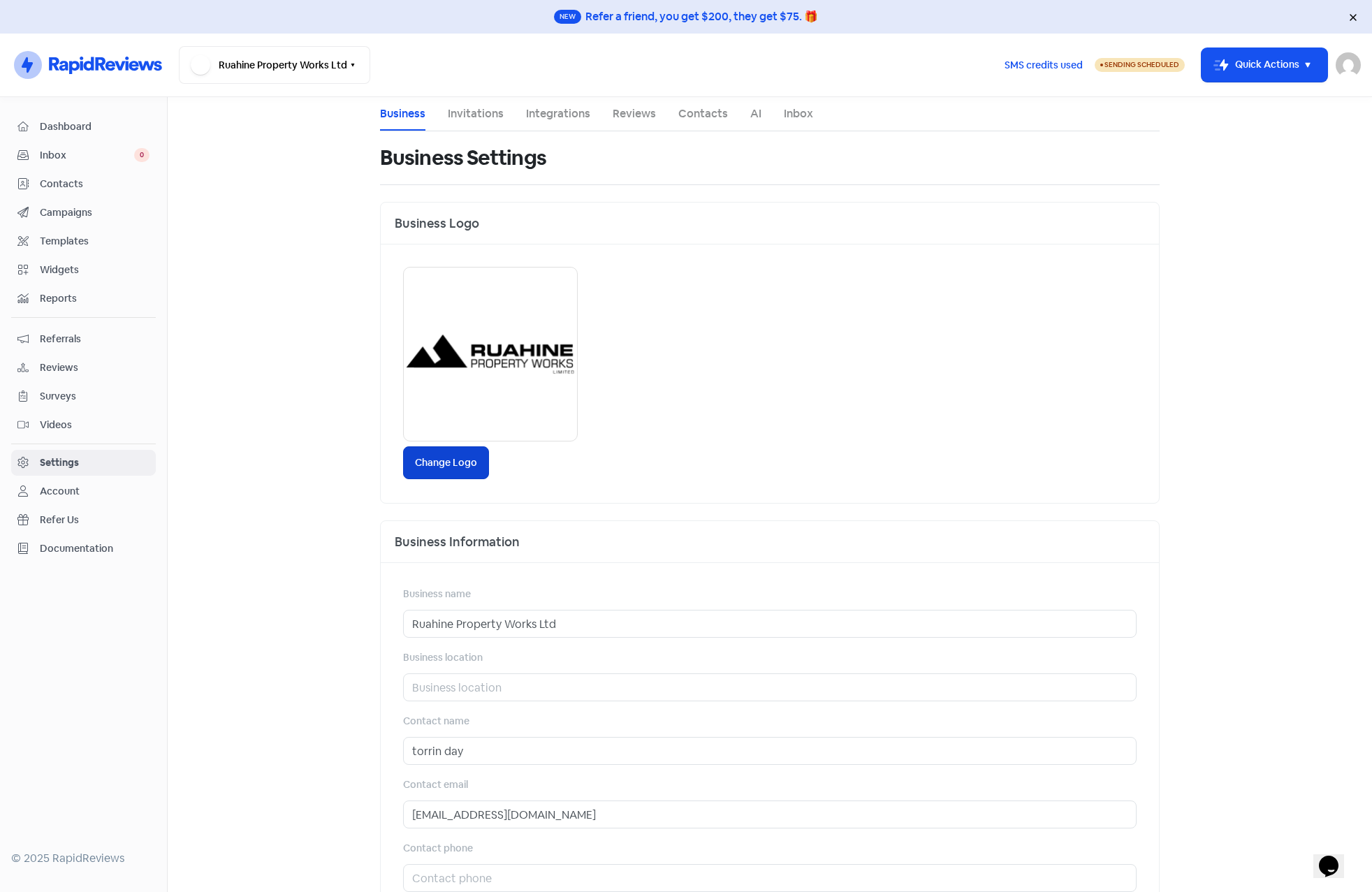
click at [449, 459] on label "Change Logo" at bounding box center [446, 463] width 86 height 33
click at [0, 0] on input "Change Logo" at bounding box center [0, 0] width 0 height 0
click at [70, 360] on span "Reviews" at bounding box center [94, 368] width 109 height 15
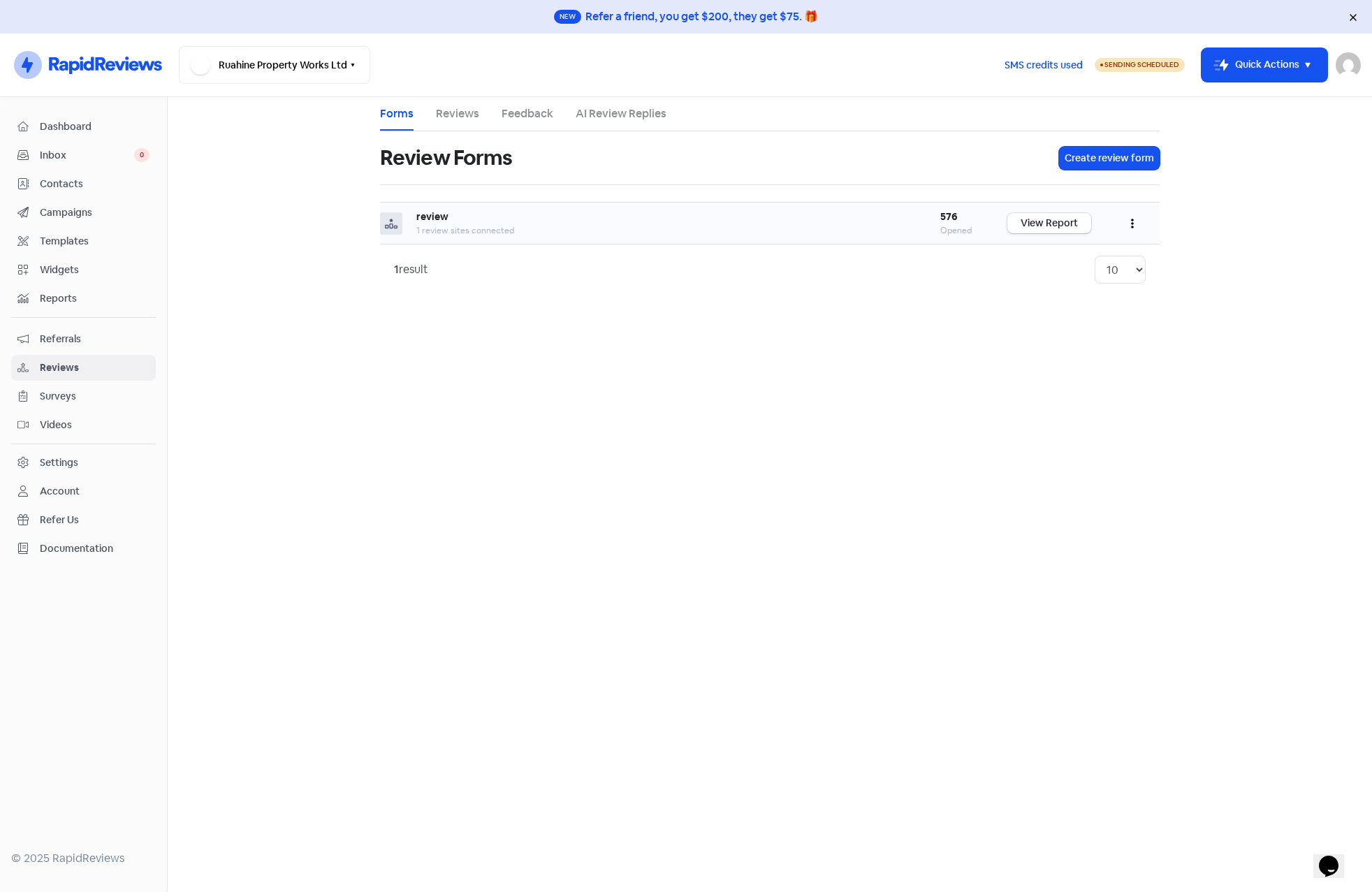
click at [1134, 224] on button "button" at bounding box center [1133, 224] width 26 height 33
click at [1080, 257] on link "Preview" at bounding box center [1086, 258] width 118 height 28
click at [349, 65] on icon "button" at bounding box center [352, 65] width 11 height 11
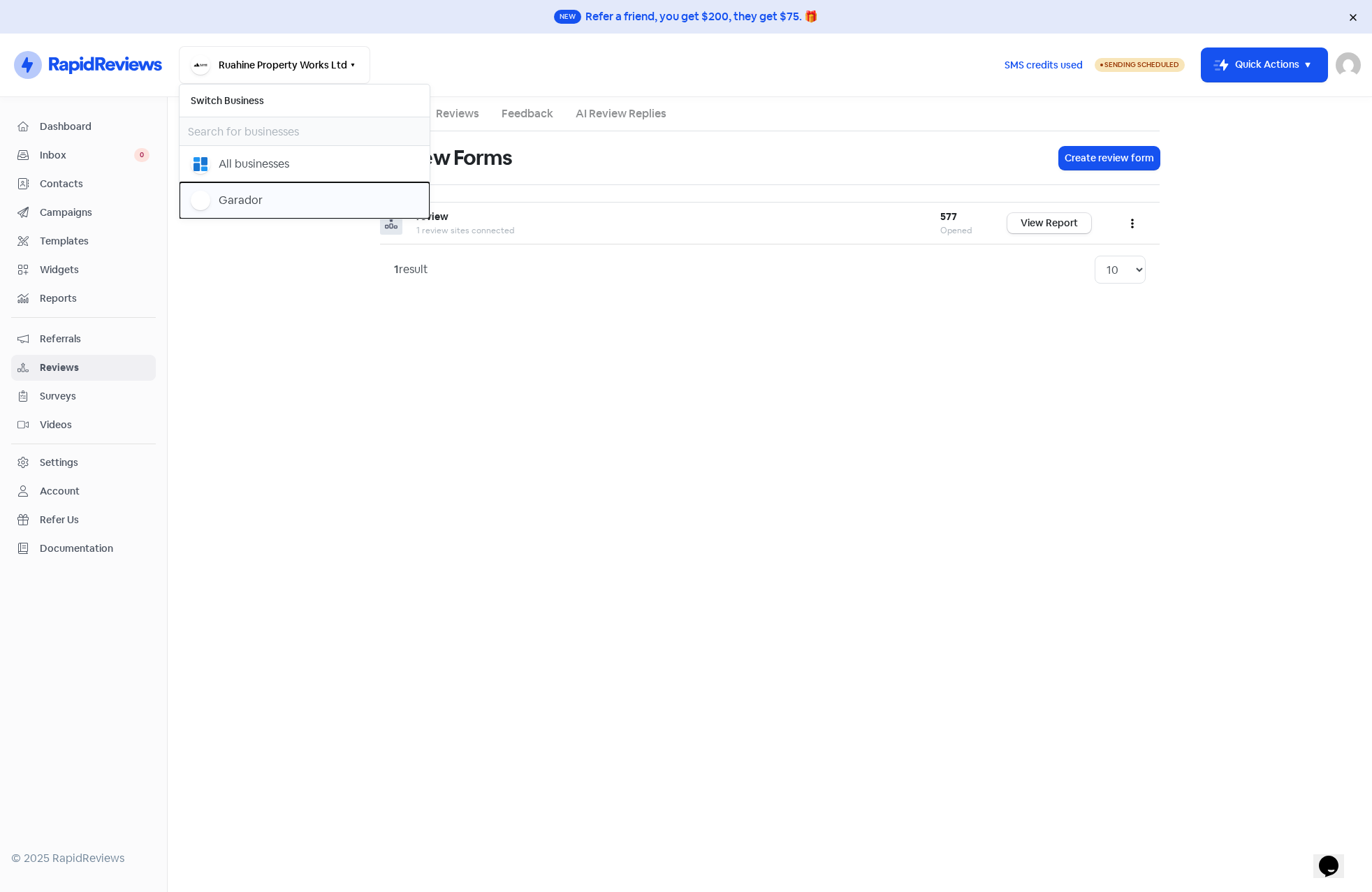
click at [230, 201] on div "Garador" at bounding box center [240, 200] width 44 height 17
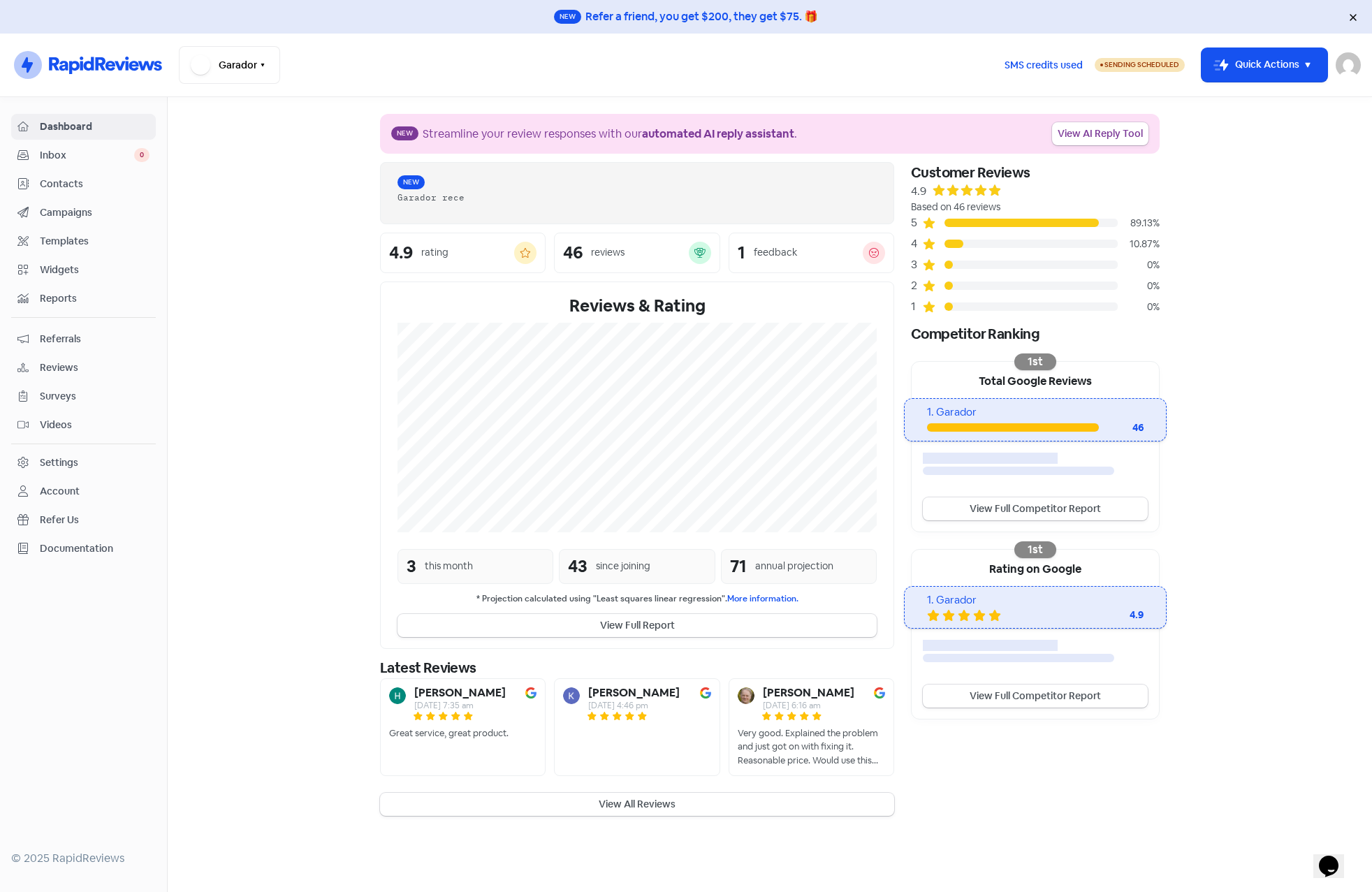
click at [65, 458] on div "Settings" at bounding box center [59, 463] width 38 height 15
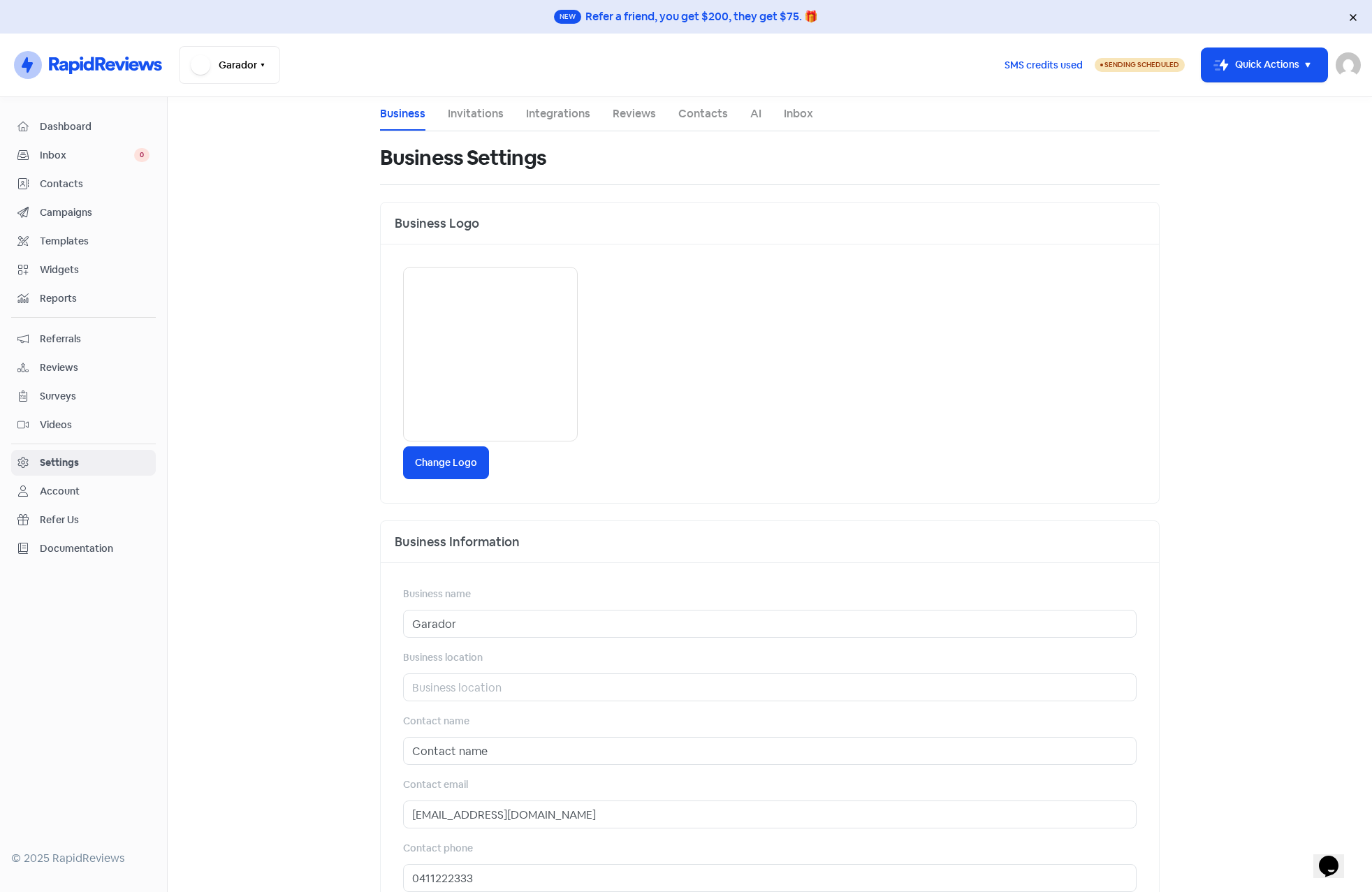
click at [690, 115] on link "Contacts" at bounding box center [703, 113] width 50 height 17
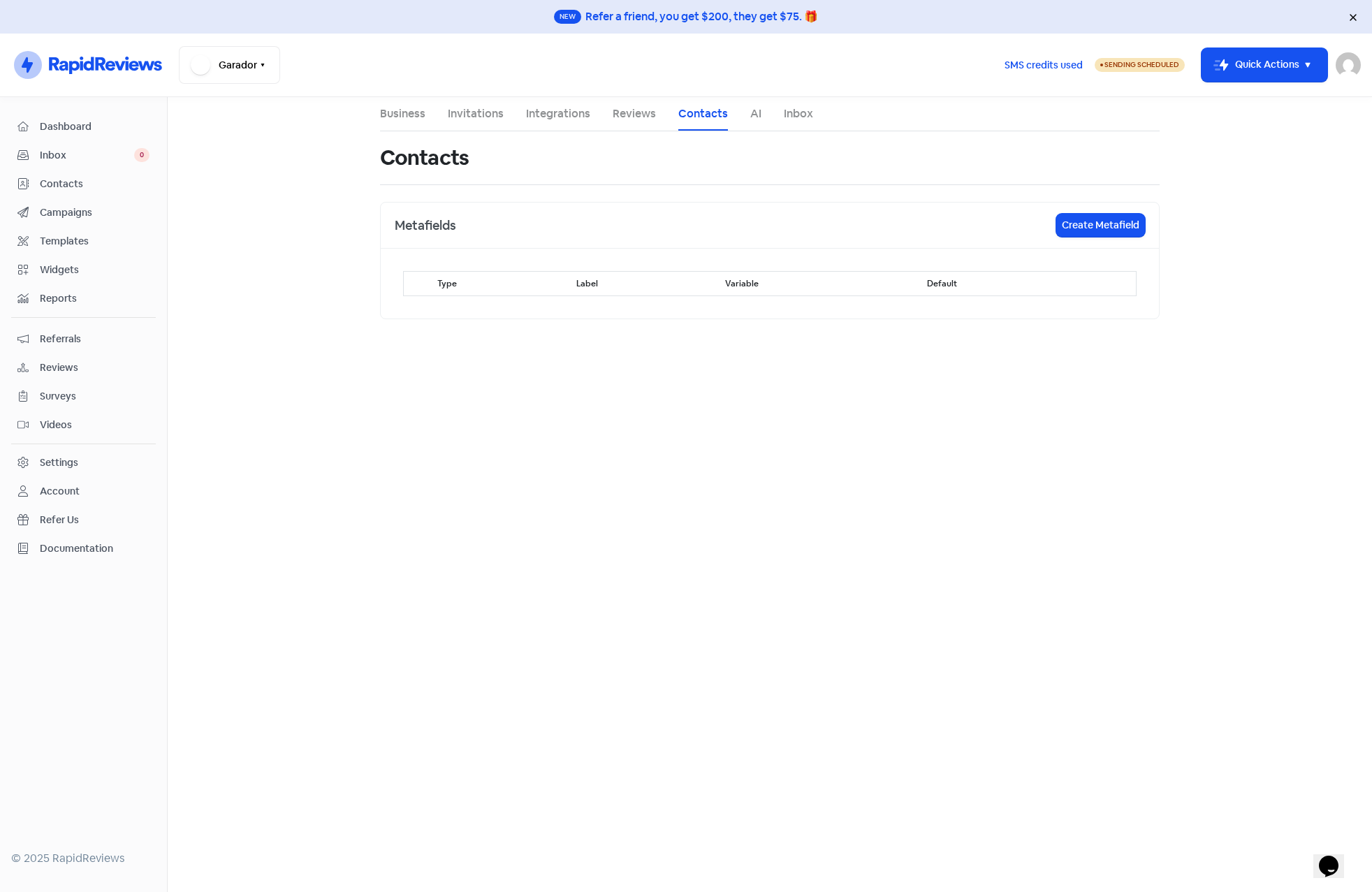
click at [628, 113] on link "Reviews" at bounding box center [634, 113] width 43 height 17
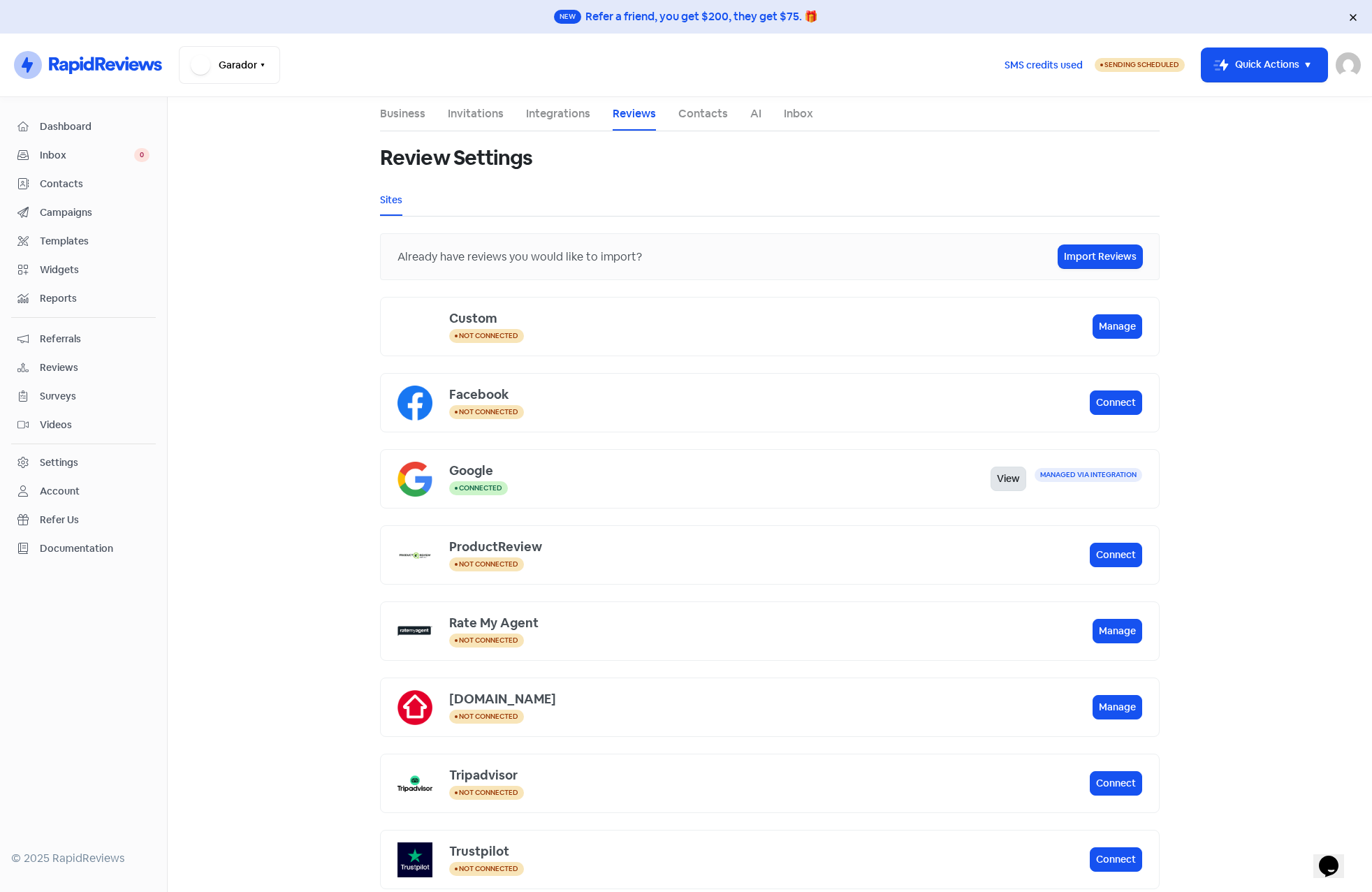
click at [994, 479] on link "View" at bounding box center [1008, 480] width 36 height 25
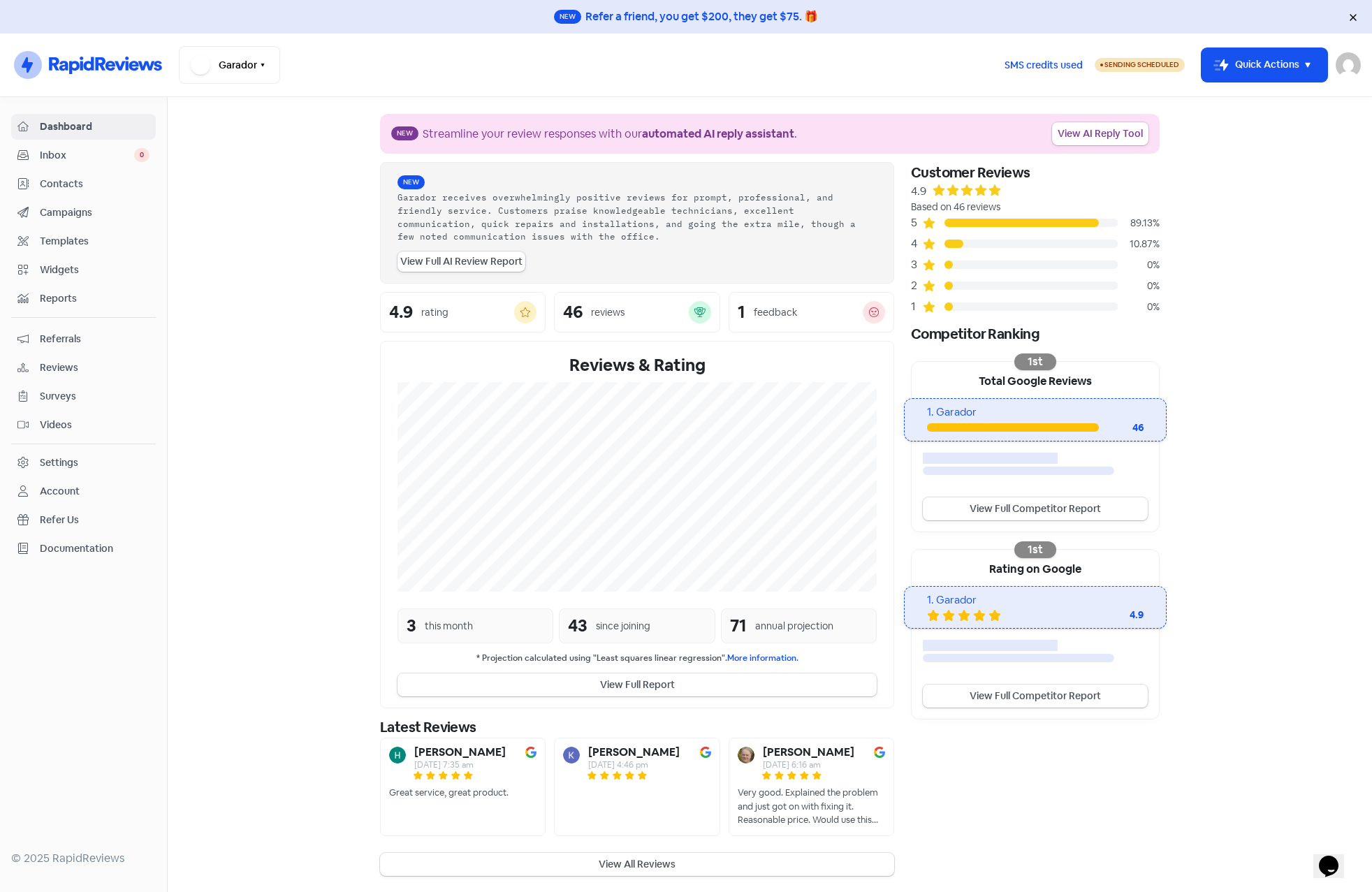
click at [55, 463] on div "Settings" at bounding box center [59, 463] width 38 height 15
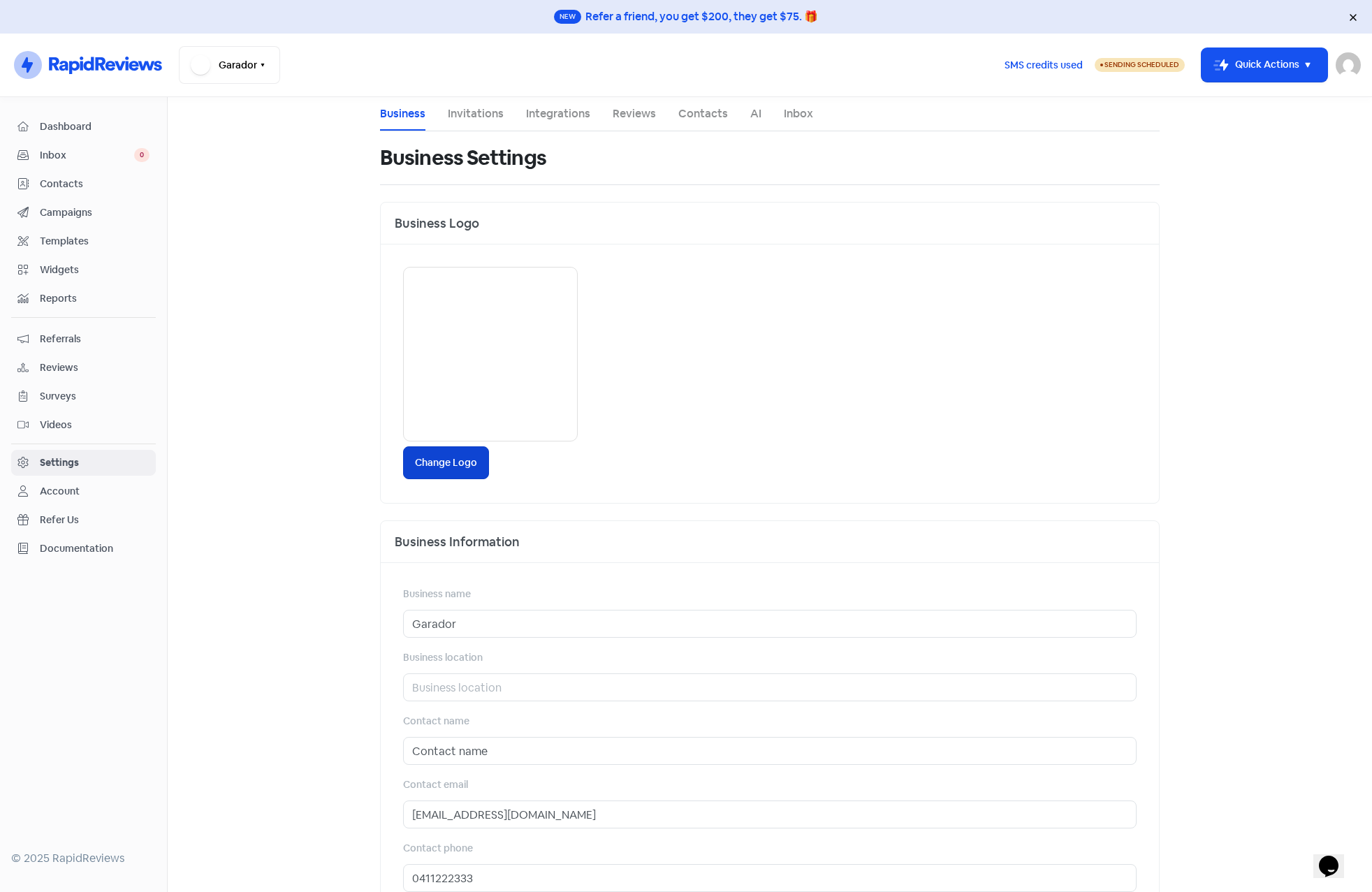
click at [454, 461] on label "Change Logo" at bounding box center [446, 463] width 86 height 33
click at [0, 0] on input "Change Logo" at bounding box center [0, 0] width 0 height 0
click at [1211, 261] on main "Business Invitations Integrations Reviews Contacts AI Inbox Business Settings B…" at bounding box center [769, 494] width 1204 height 795
click at [46, 181] on span "Contacts" at bounding box center [94, 184] width 109 height 15
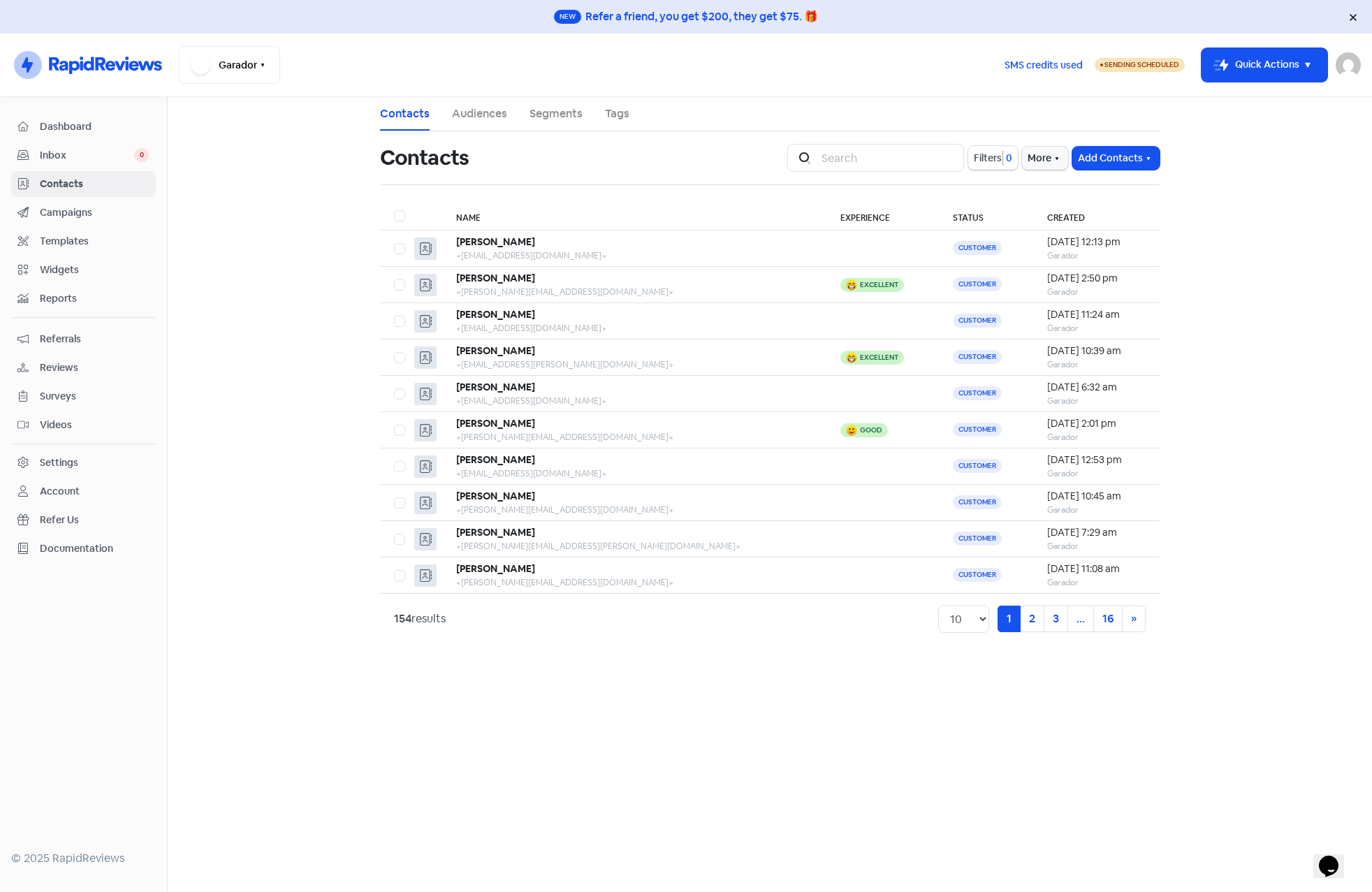
click at [38, 118] on div "Dashboard" at bounding box center [83, 126] width 132 height 16
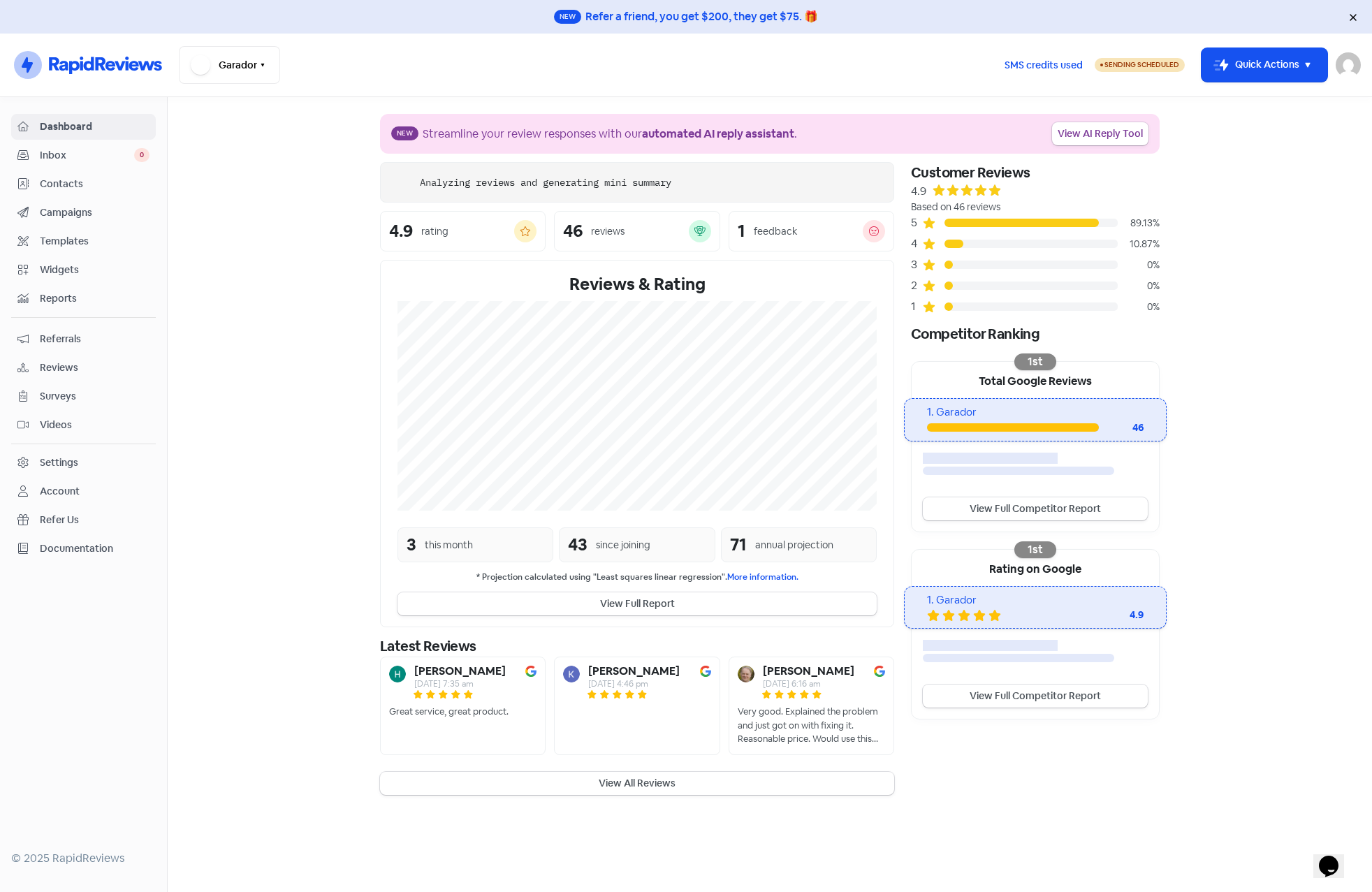
click at [49, 181] on span "Contacts" at bounding box center [94, 184] width 109 height 15
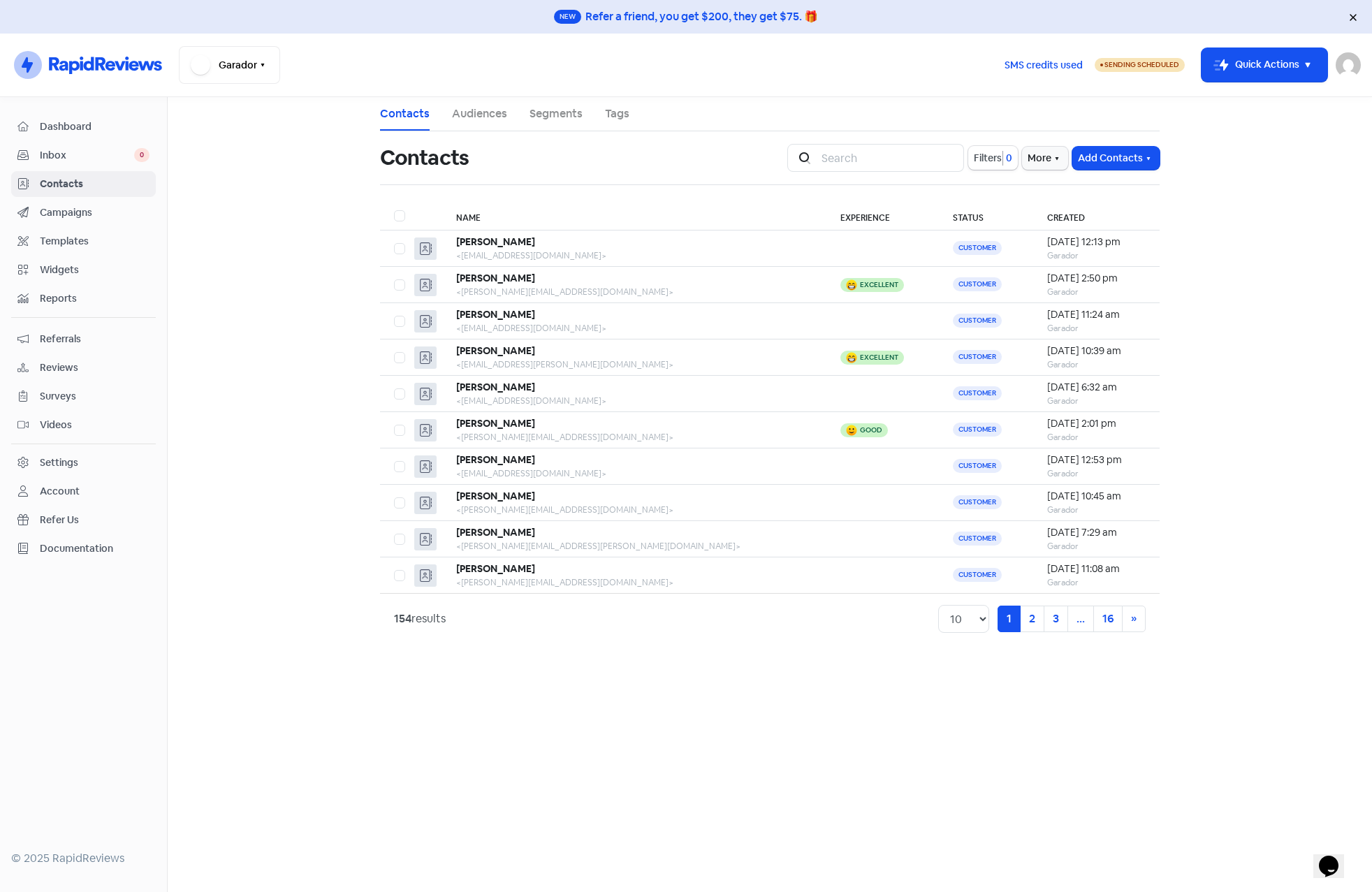
click at [74, 122] on span "Dashboard" at bounding box center [94, 127] width 109 height 15
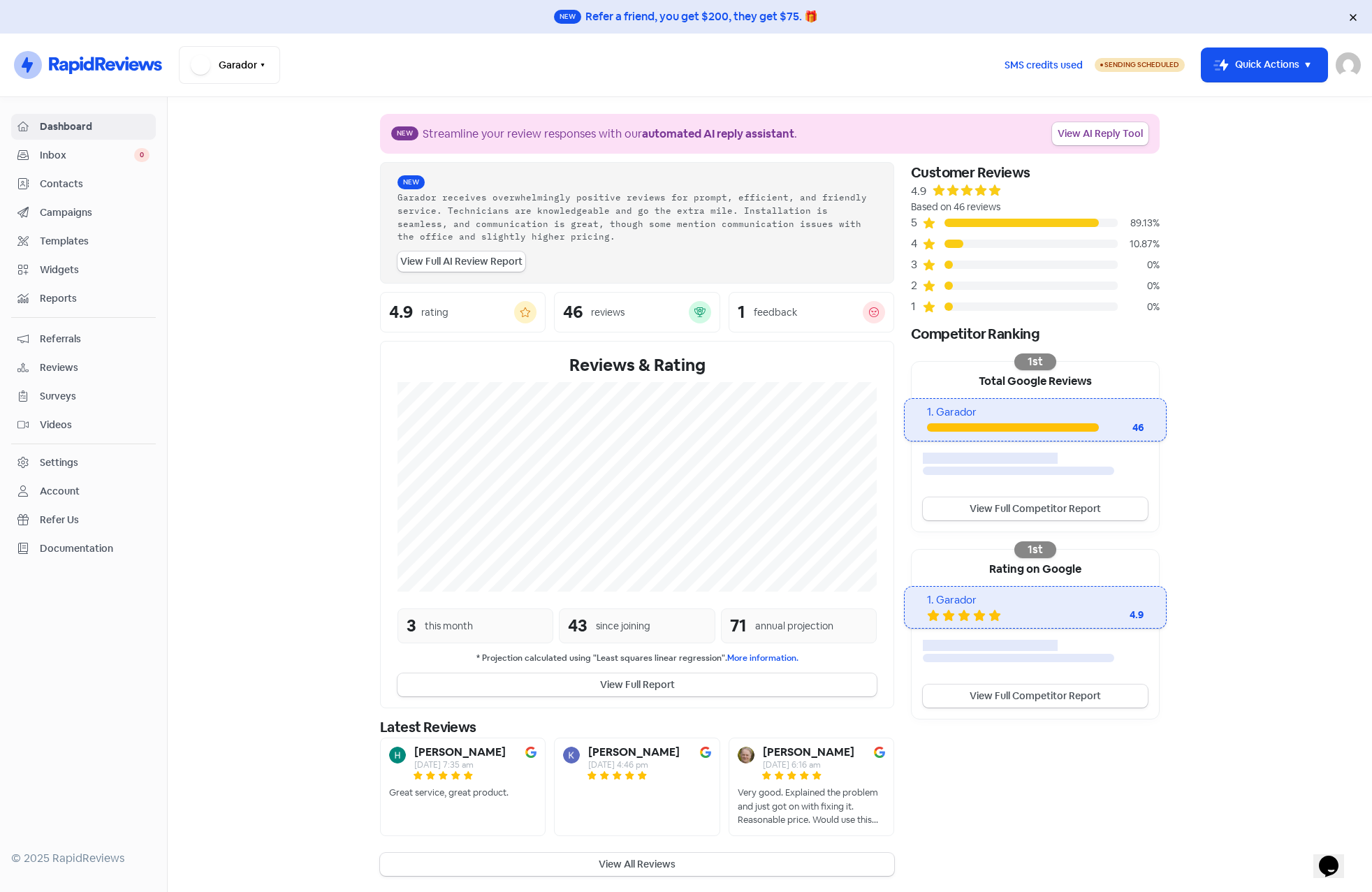
click at [62, 363] on span "Reviews" at bounding box center [94, 368] width 109 height 15
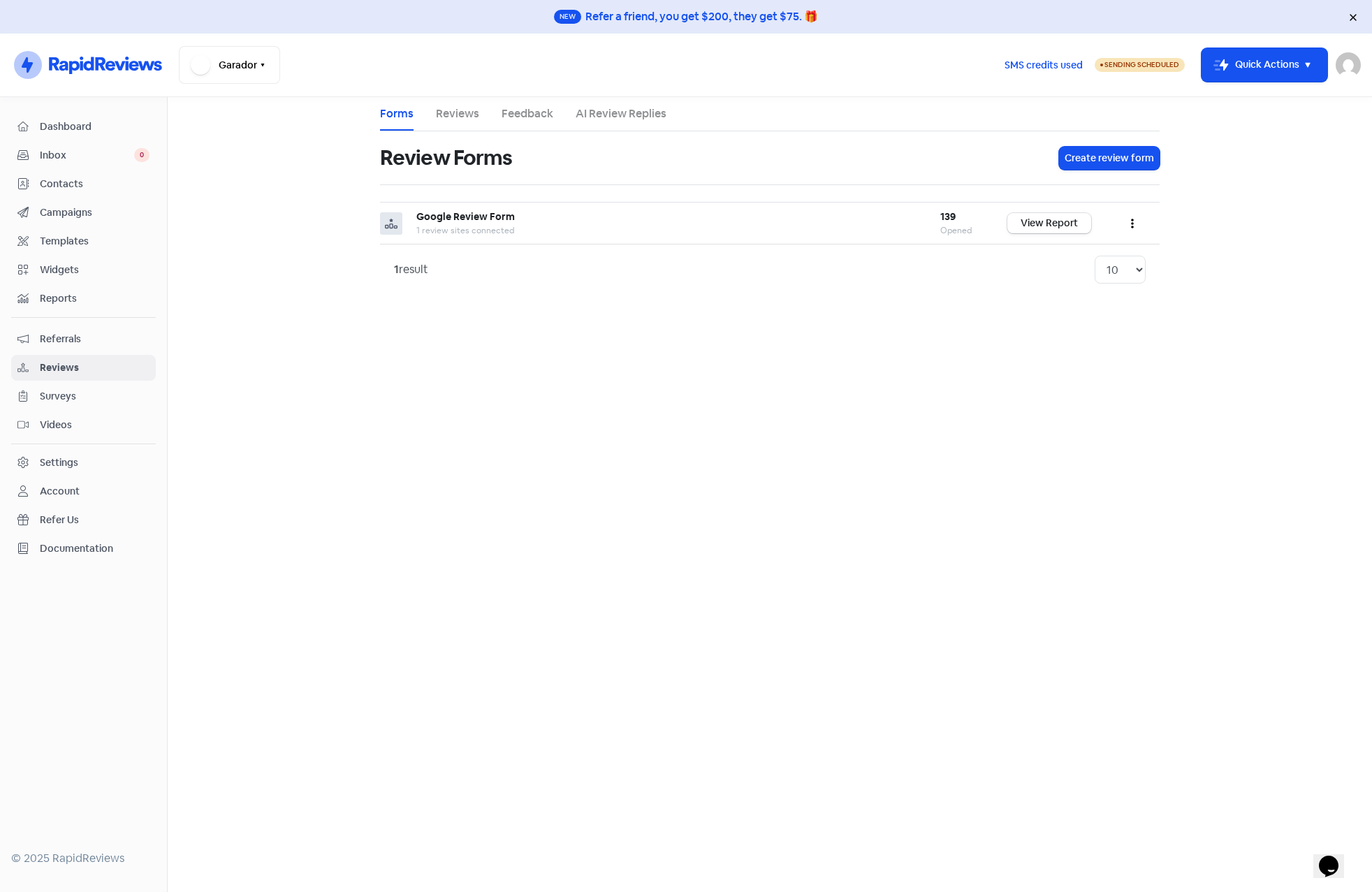
click at [448, 120] on link "Reviews" at bounding box center [457, 113] width 43 height 17
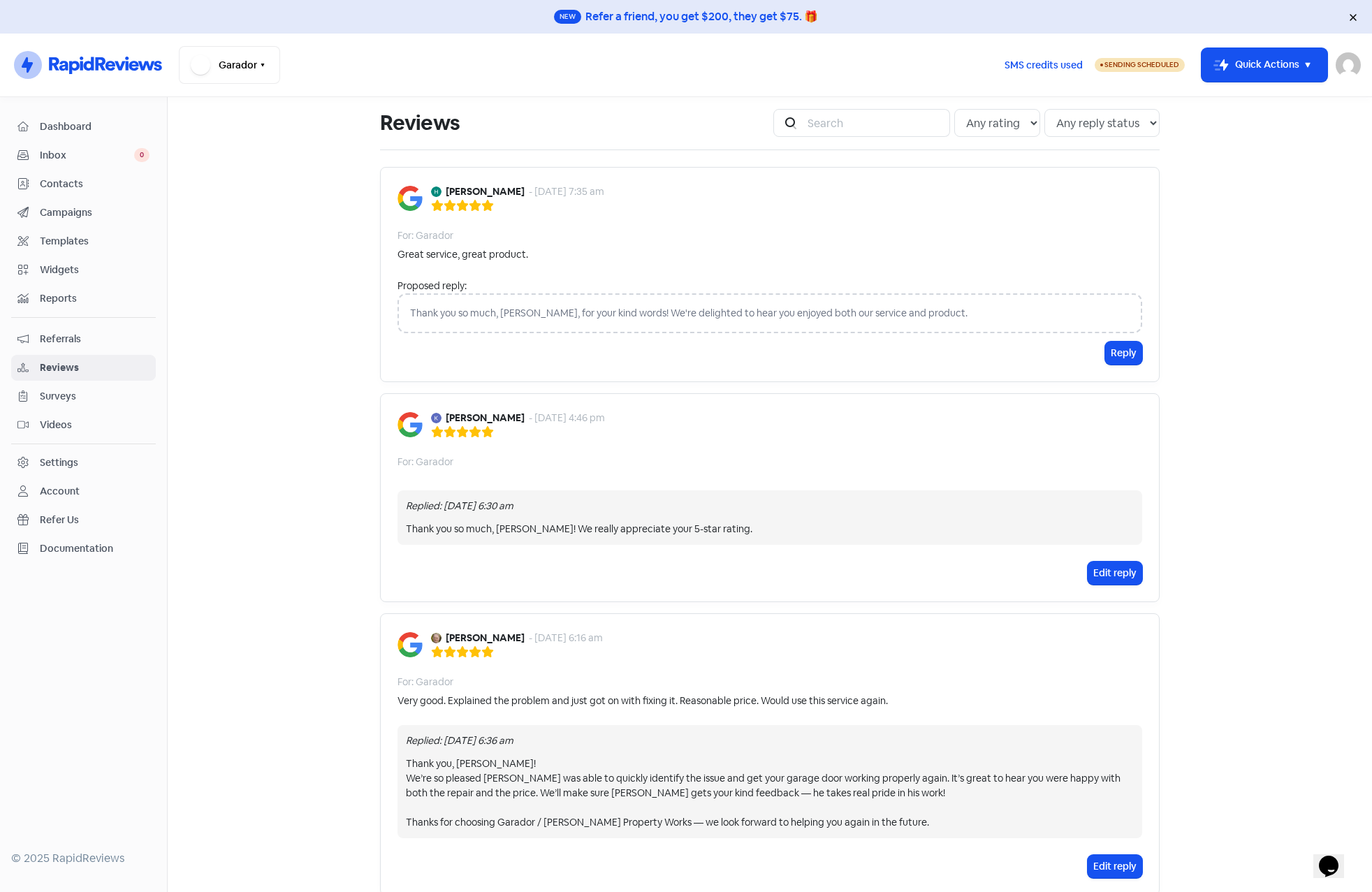
scroll to position [70, 0]
